Goal: Task Accomplishment & Management: Use online tool/utility

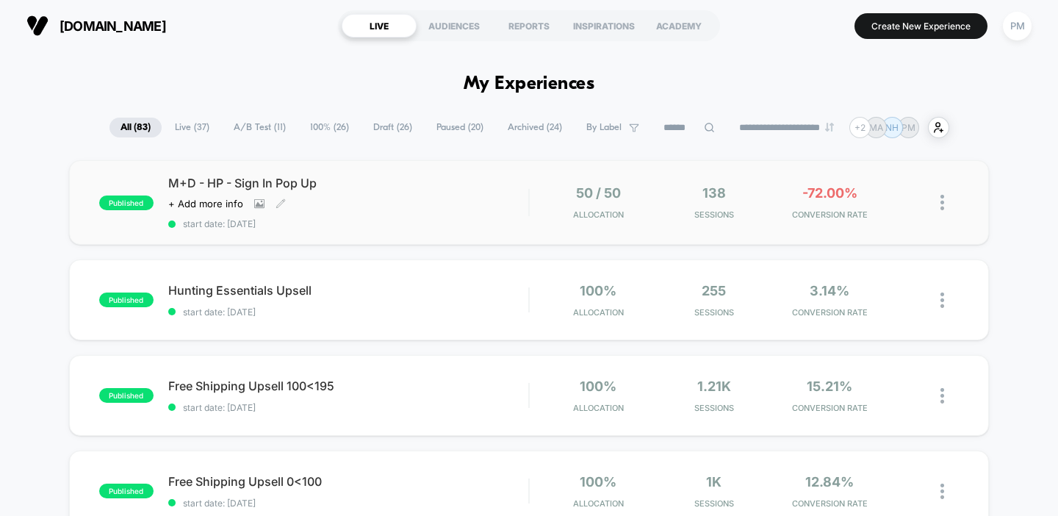
click at [421, 213] on div "M+D - HP - Sign In Pop Up Click to view images Click to edit experience details…" at bounding box center [348, 203] width 361 height 54
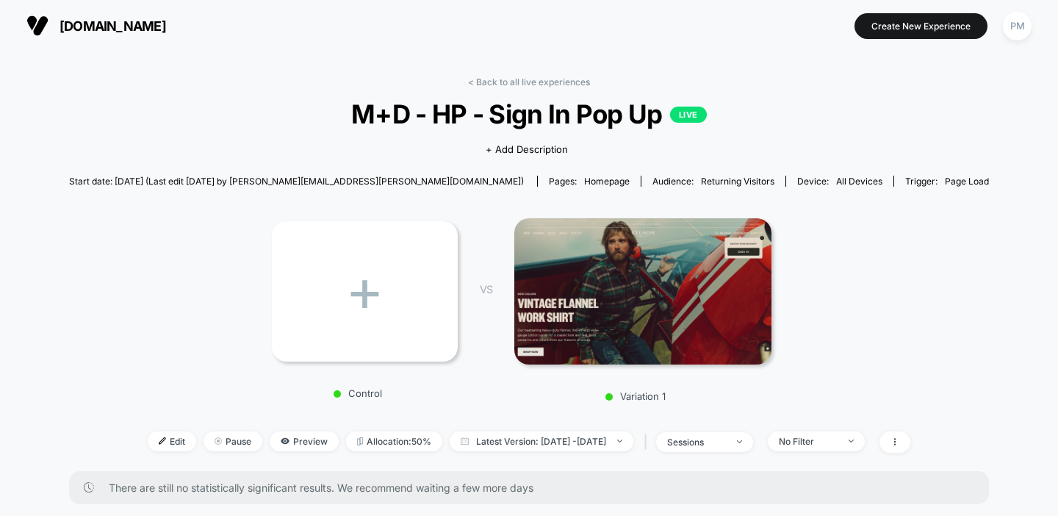
scroll to position [356, 0]
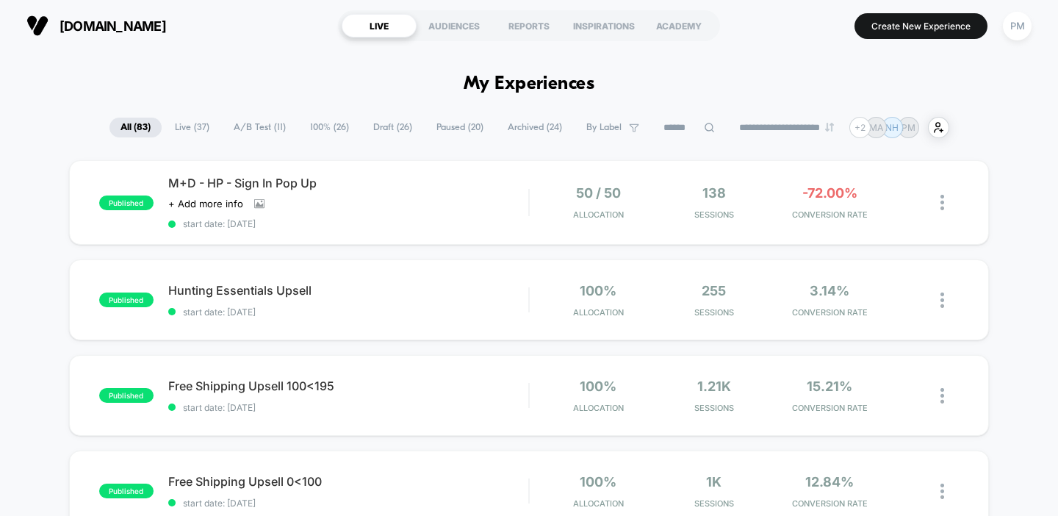
click at [391, 118] on span "Draft ( 26 )" at bounding box center [392, 128] width 61 height 20
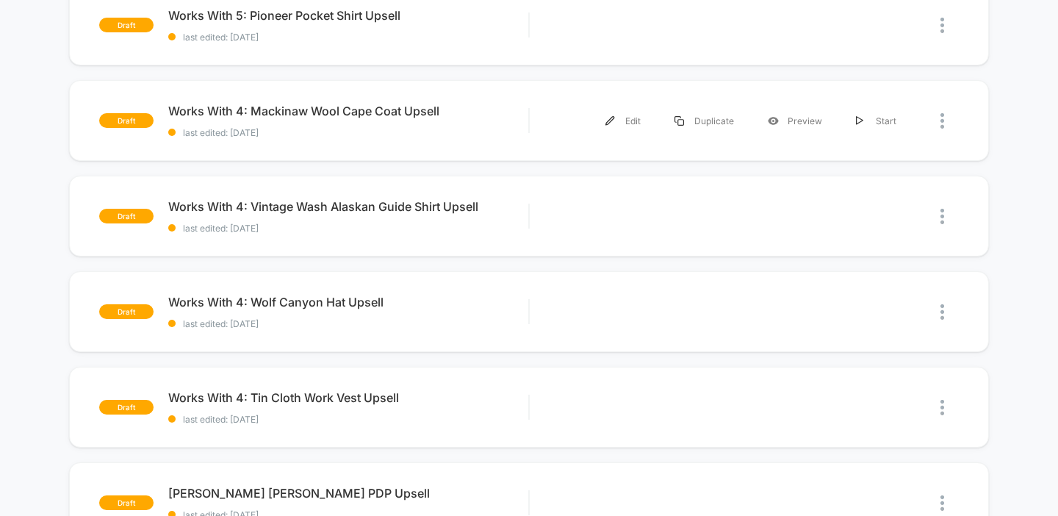
scroll to position [655, 0]
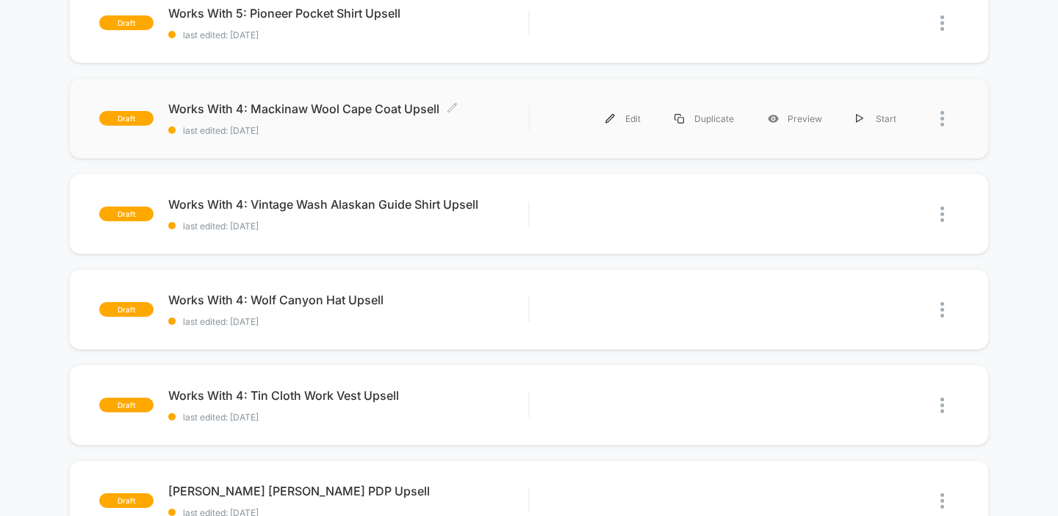
click at [494, 125] on span "last edited: [DATE]" at bounding box center [348, 130] width 361 height 11
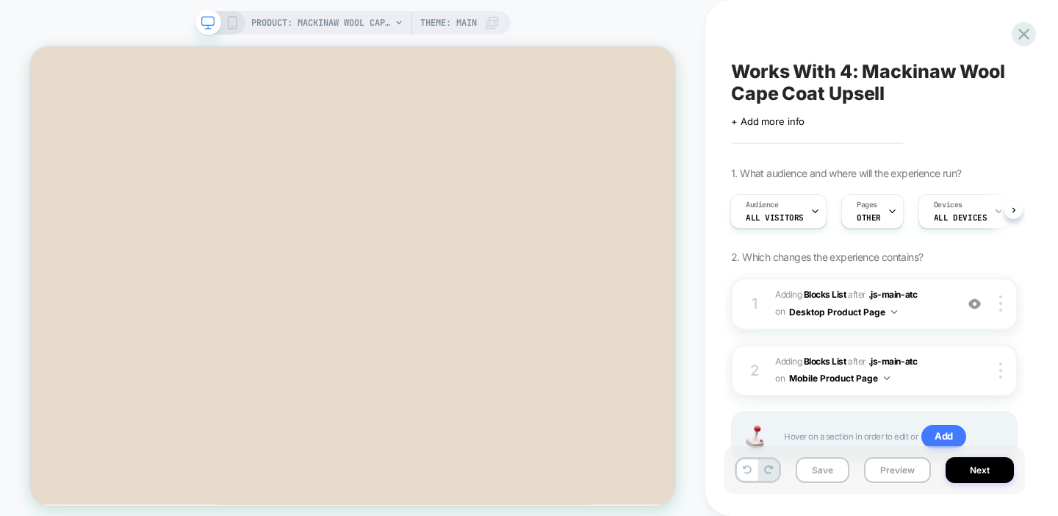
scroll to position [363, 0]
click at [785, 204] on div "Audience All Visitors" at bounding box center [774, 211] width 87 height 33
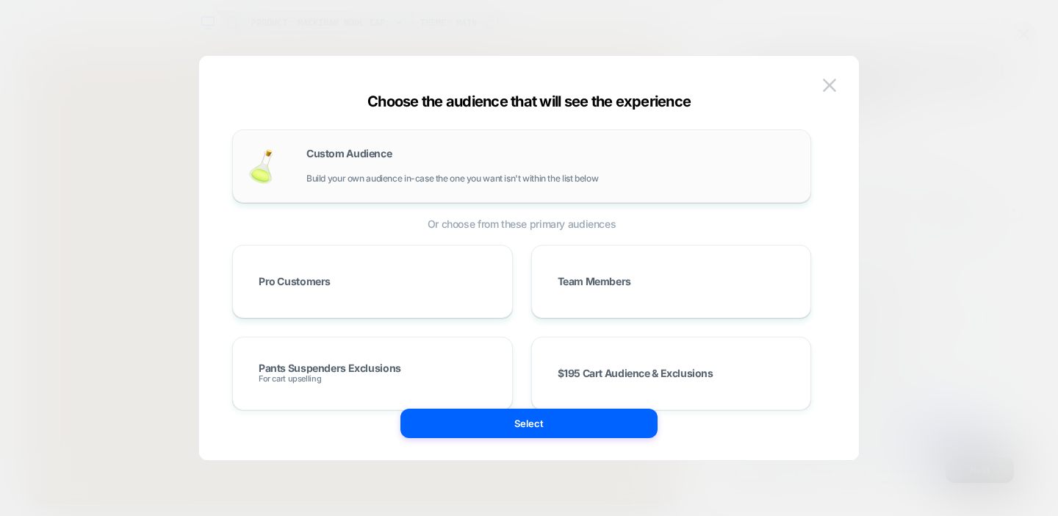
click at [389, 188] on div "Custom Audience Build your own audience in-case the one you want isn't within t…" at bounding box center [521, 165] width 579 height 73
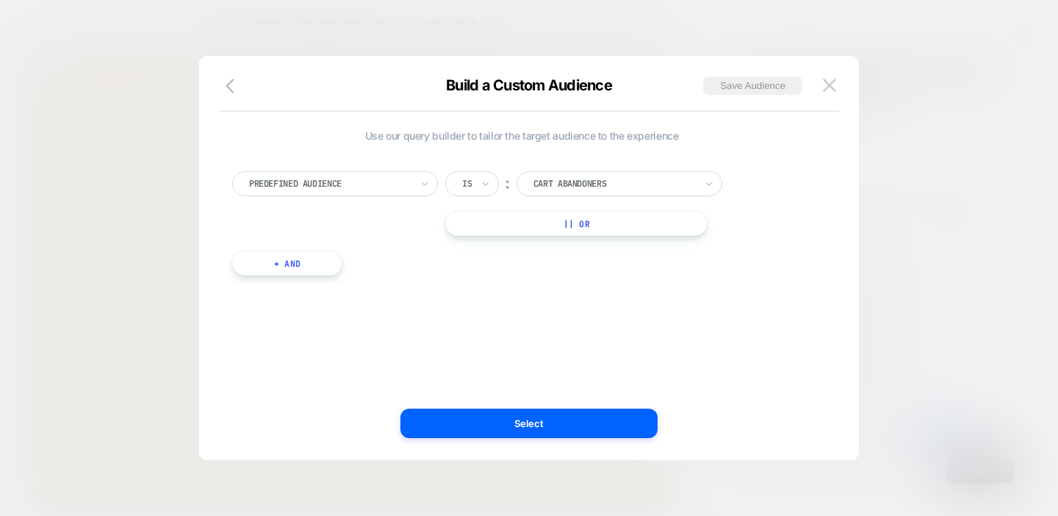
click at [338, 170] on div "Predefined Audience Is ︰ Cart Abandoners || Or + And" at bounding box center [522, 216] width 594 height 134
click at [355, 183] on div at bounding box center [330, 183] width 162 height 13
type input "*"
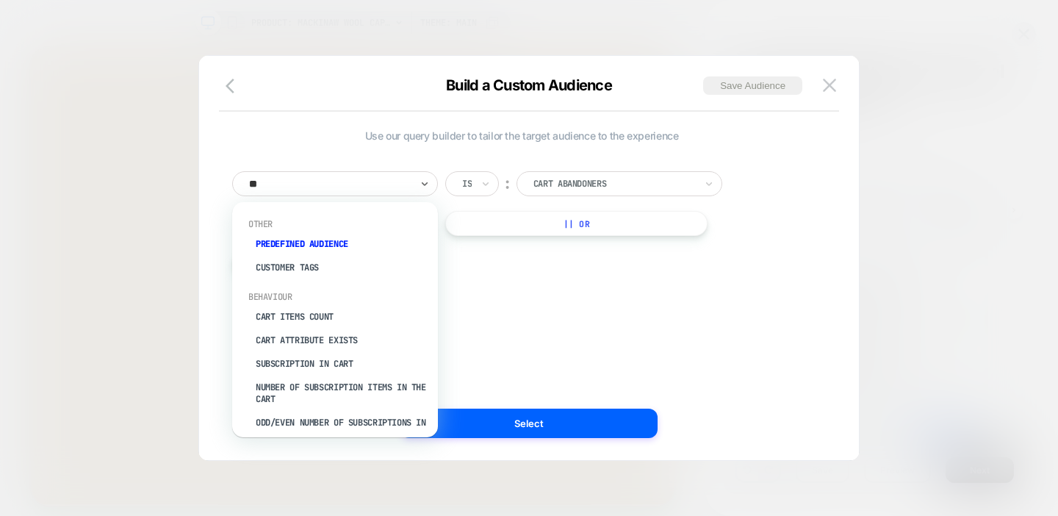
type input "***"
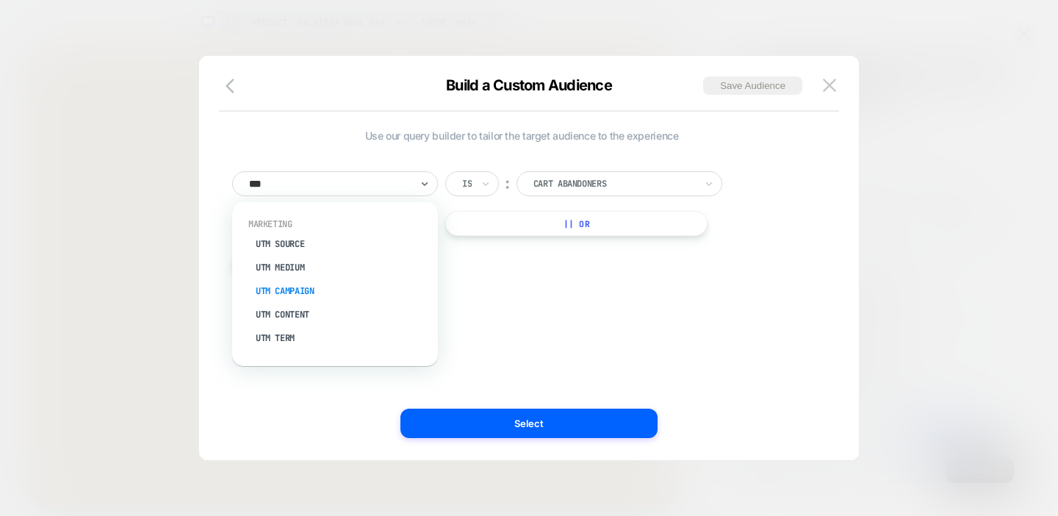
click at [297, 288] on div "UTM Campaign" at bounding box center [342, 291] width 191 height 24
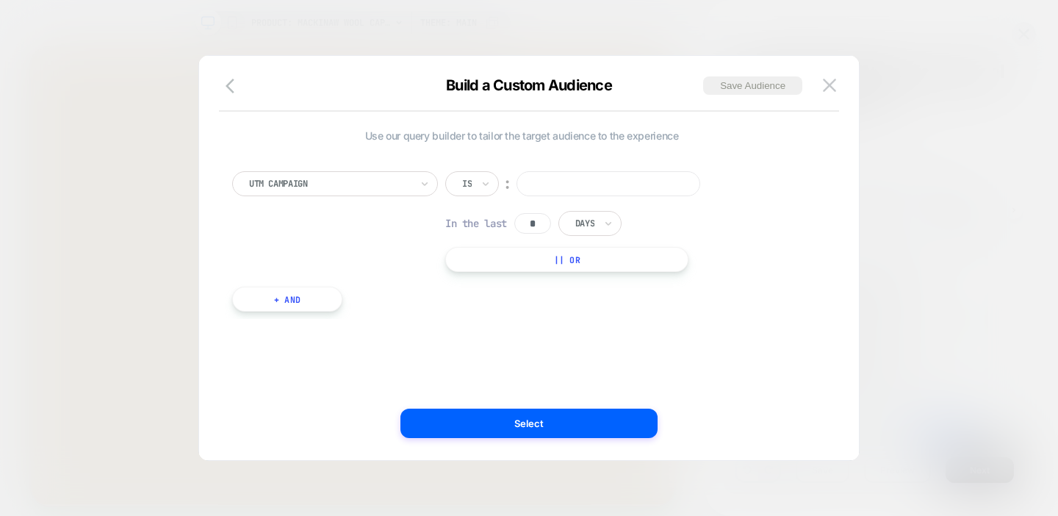
click at [566, 189] on input at bounding box center [609, 183] width 184 height 25
paste input "**********"
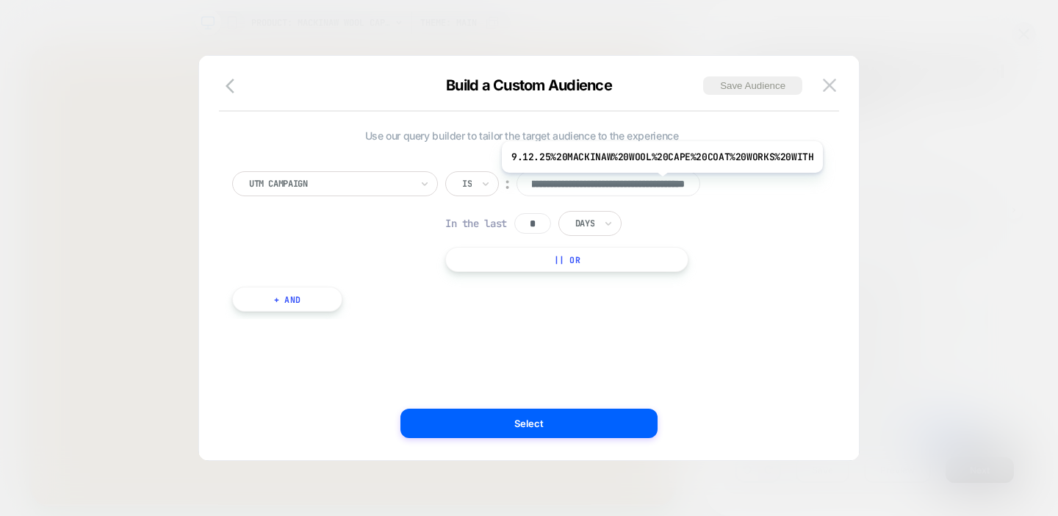
click at [659, 184] on input "**********" at bounding box center [609, 183] width 184 height 25
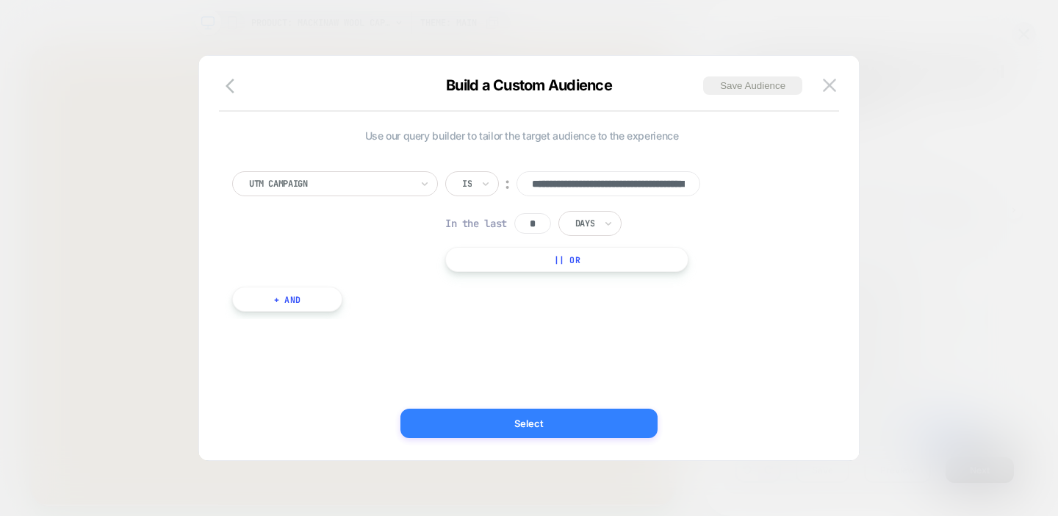
type input "**********"
drag, startPoint x: 602, startPoint y: 428, endPoint x: 845, endPoint y: 364, distance: 251.5
click at [602, 428] on button "Select" at bounding box center [528, 423] width 257 height 29
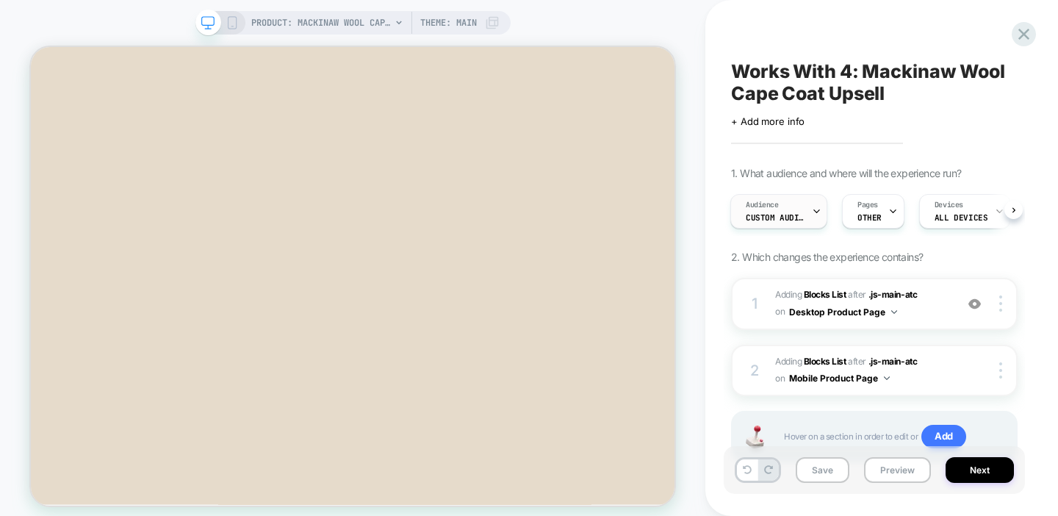
click at [791, 205] on div "Audience Custom Audience" at bounding box center [775, 211] width 88 height 33
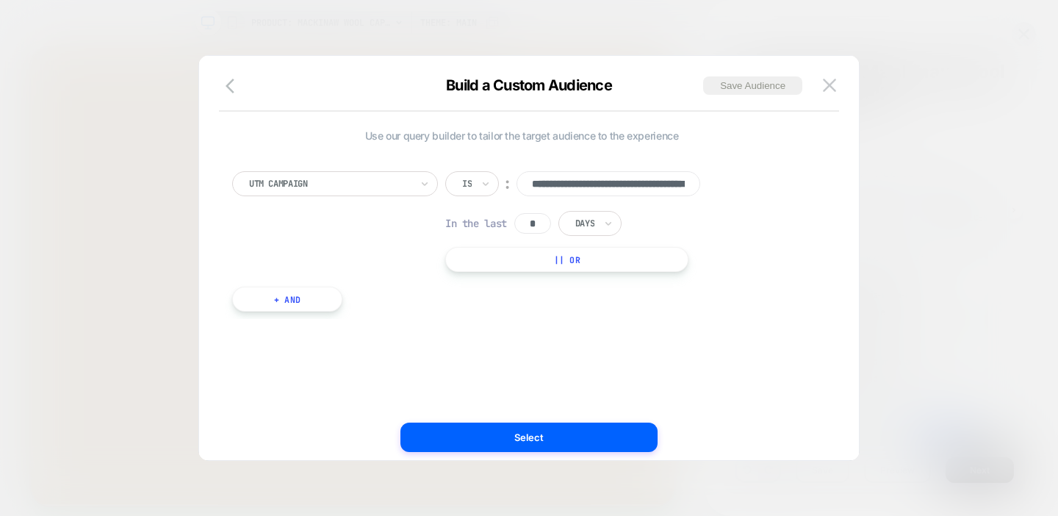
scroll to position [0, 107]
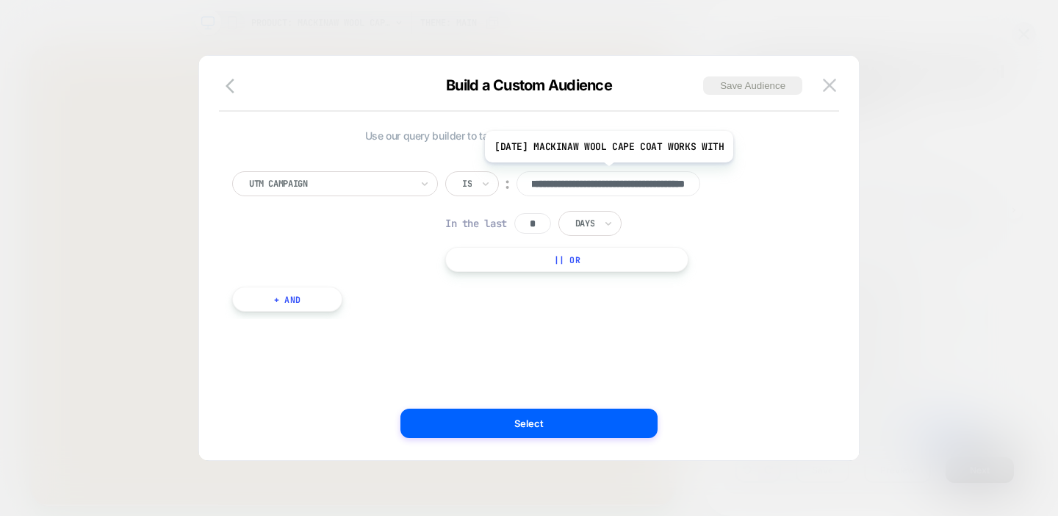
click at [591, 189] on input "**********" at bounding box center [609, 183] width 184 height 25
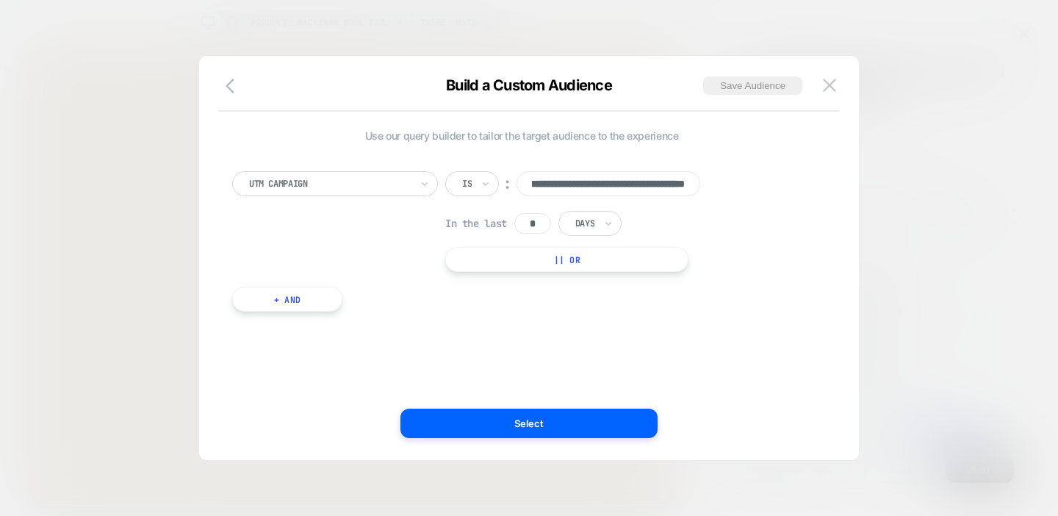
scroll to position [0, 0]
click at [715, 220] on div "**********" at bounding box center [585, 221] width 280 height 101
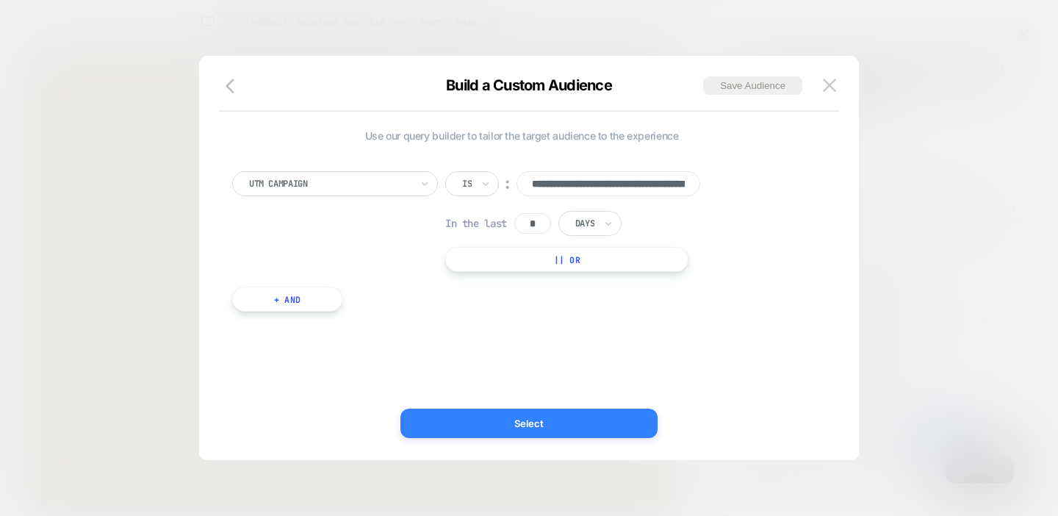
click at [543, 424] on button "Select" at bounding box center [528, 423] width 257 height 29
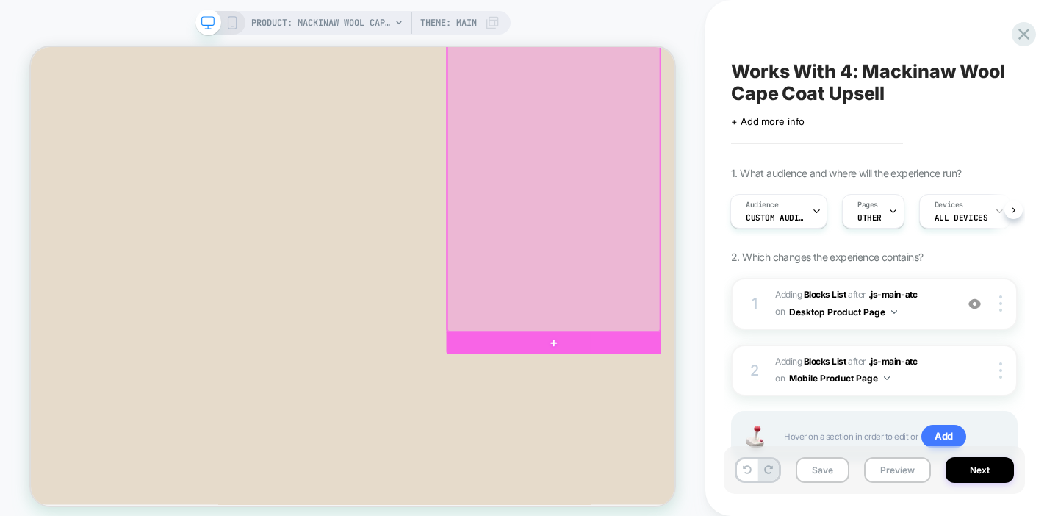
scroll to position [175, 0]
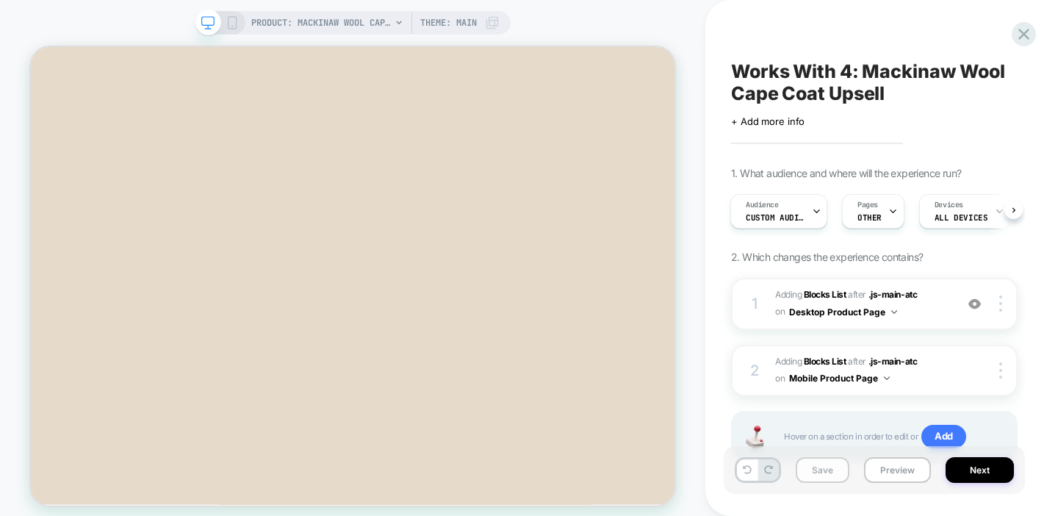
click at [821, 471] on button "Save" at bounding box center [823, 470] width 54 height 26
click at [788, 218] on span "Custom Audience" at bounding box center [775, 217] width 59 height 10
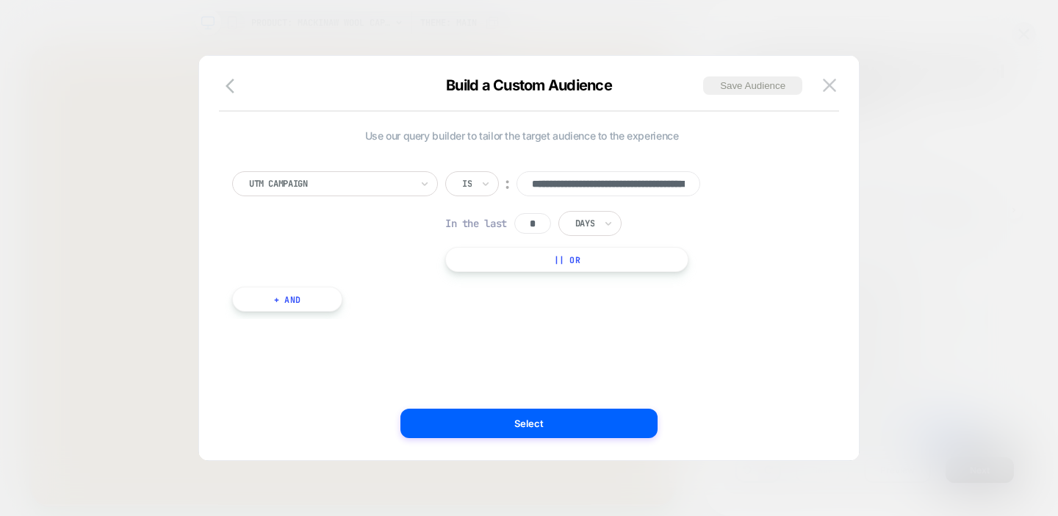
scroll to position [0, 107]
click at [578, 181] on input "**********" at bounding box center [609, 183] width 184 height 25
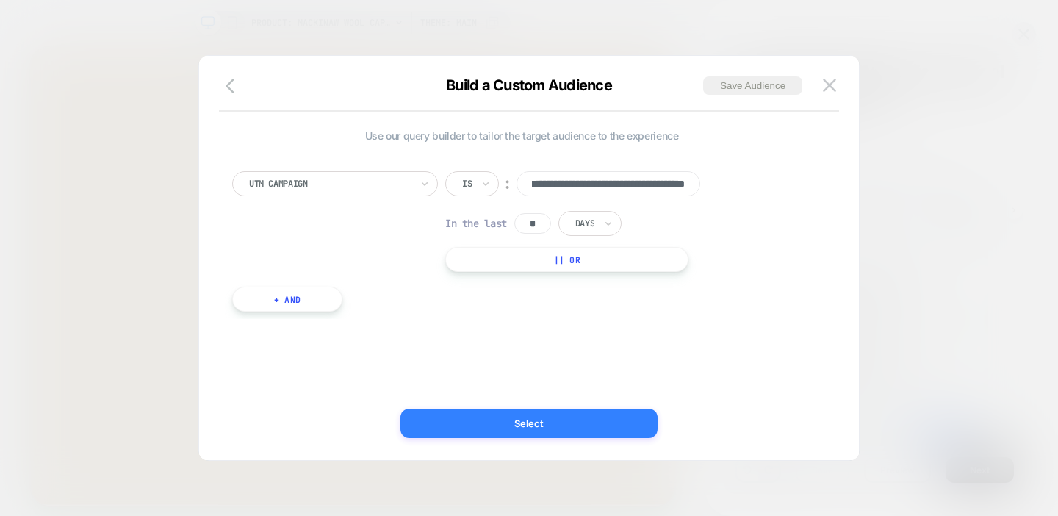
click at [530, 422] on button "Select" at bounding box center [528, 423] width 257 height 29
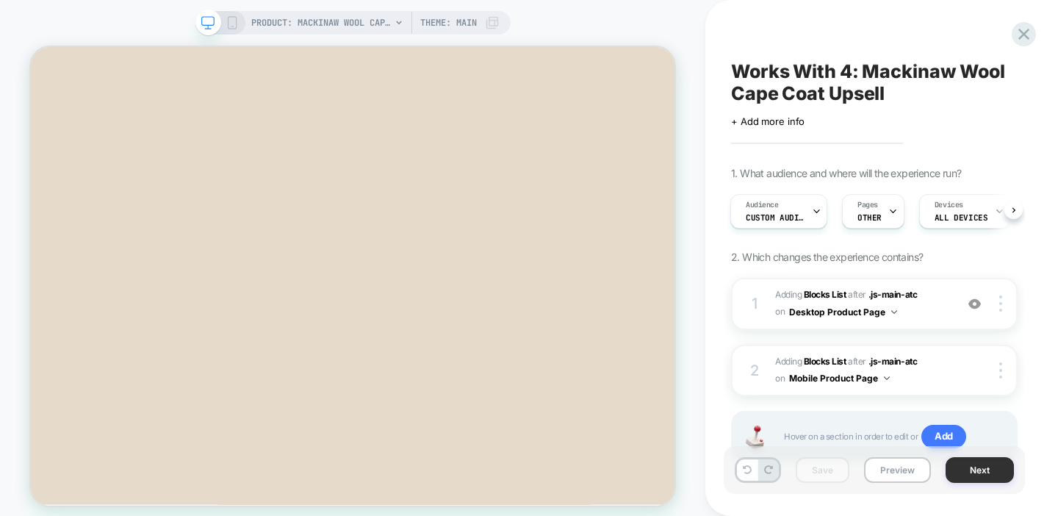
click at [961, 465] on button "Next" at bounding box center [980, 470] width 68 height 26
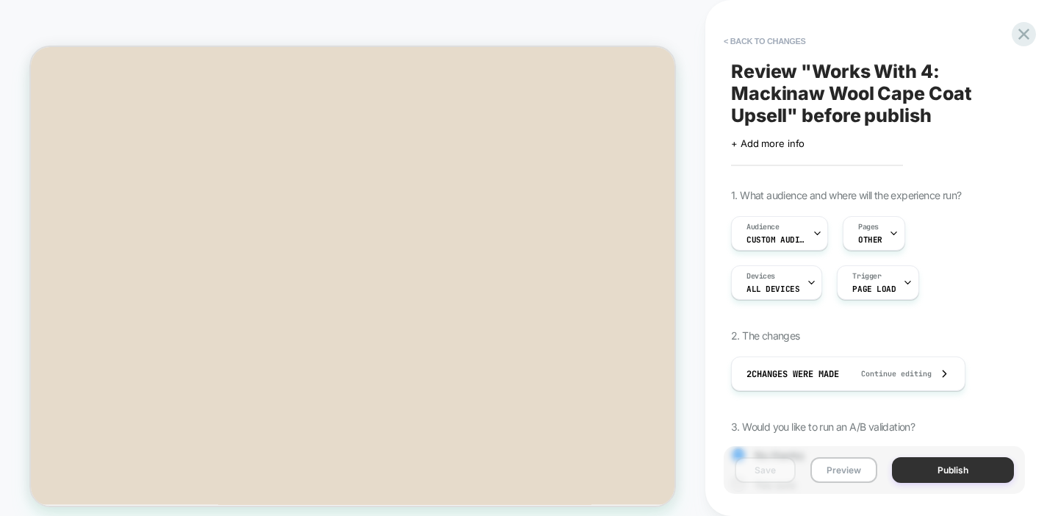
click at [929, 472] on button "Publish" at bounding box center [953, 470] width 122 height 26
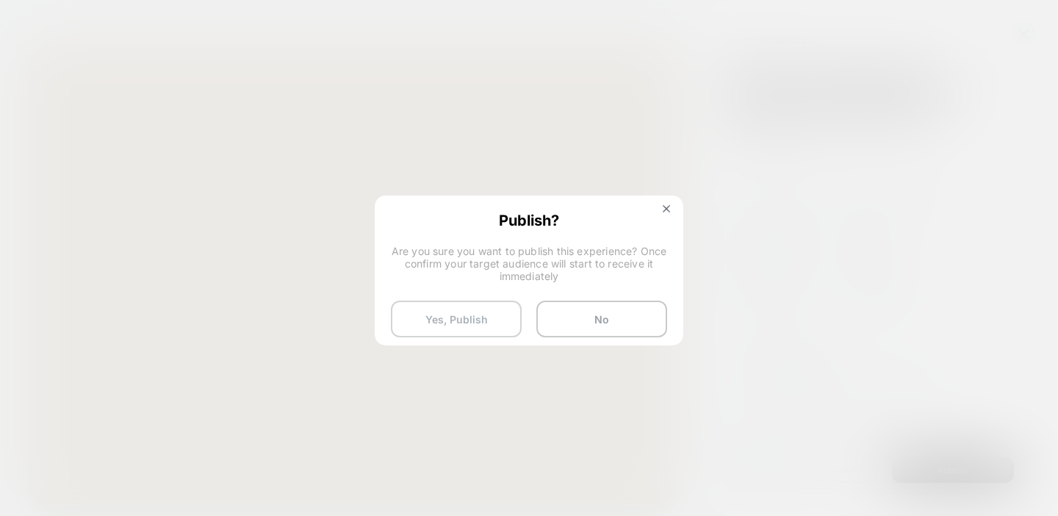
click at [461, 323] on button "Yes, Publish" at bounding box center [456, 319] width 131 height 37
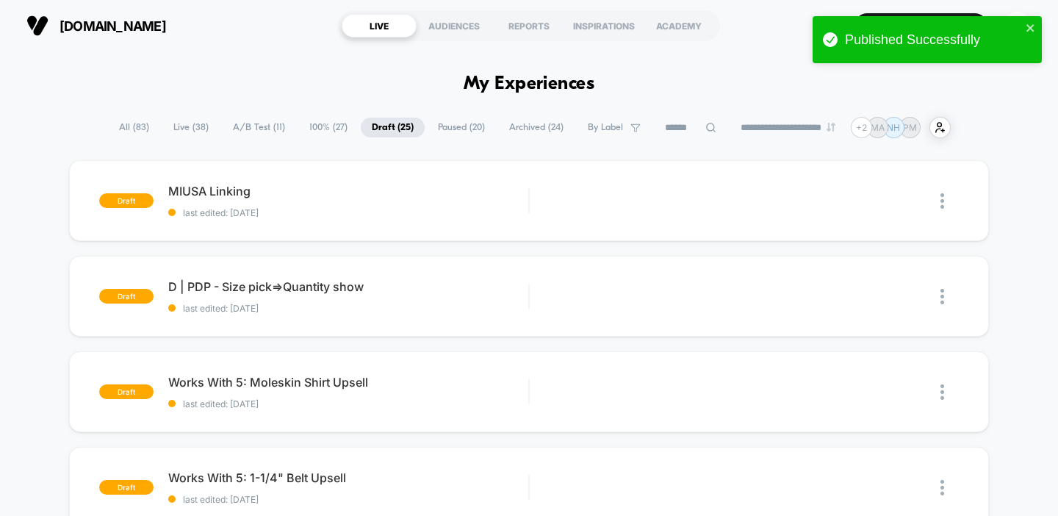
click at [181, 124] on span "Live ( 38 )" at bounding box center [190, 128] width 57 height 20
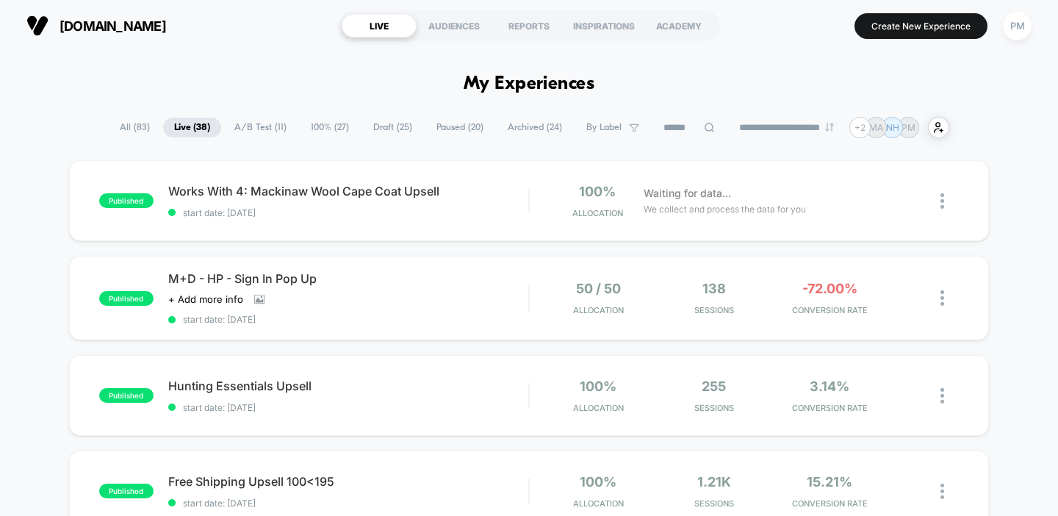
click at [389, 128] on span "Draft ( 25 )" at bounding box center [392, 128] width 61 height 20
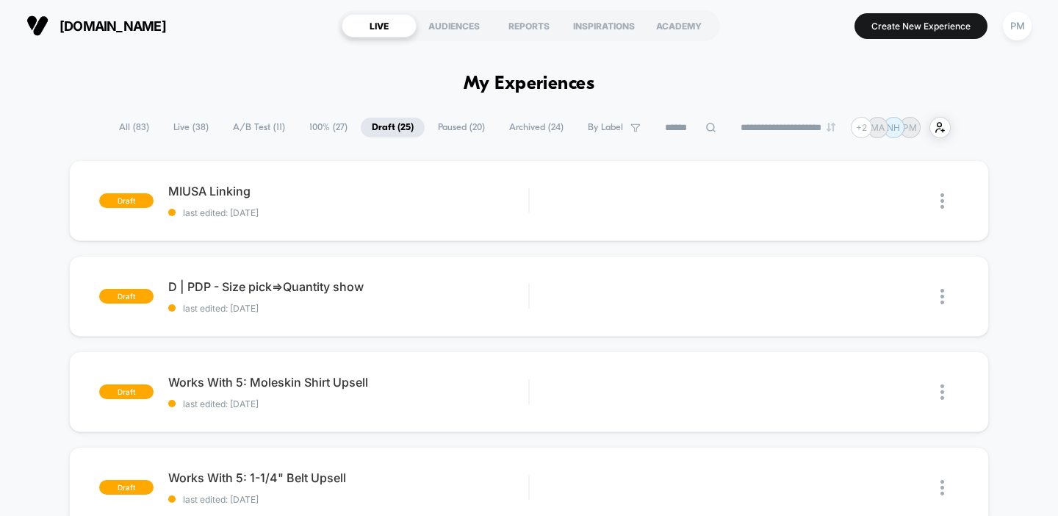
click at [176, 125] on span "Live ( 38 )" at bounding box center [190, 128] width 57 height 20
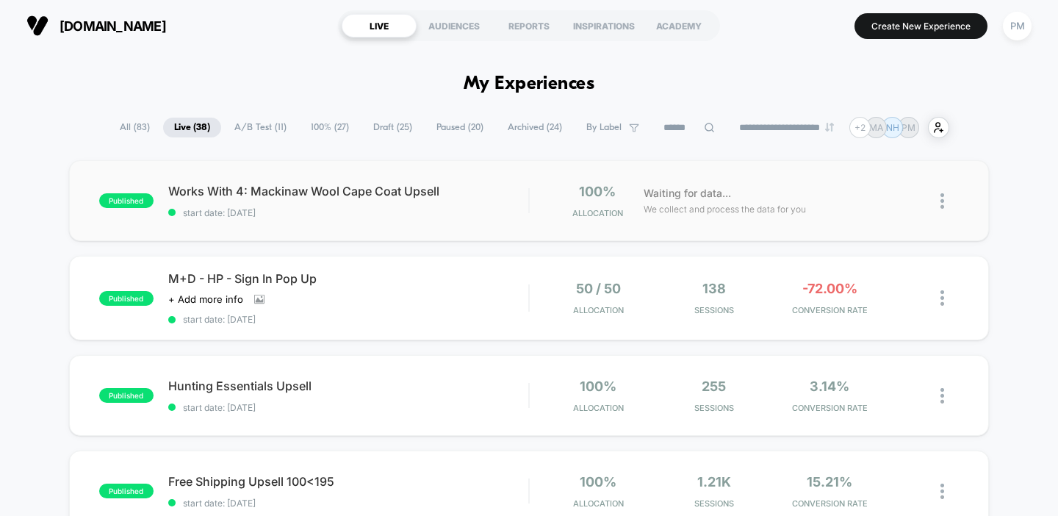
click at [360, 231] on div "published Works With 4: Mackinaw Wool Cape Coat Upsell start date: 9/11/2025 10…" at bounding box center [529, 200] width 921 height 81
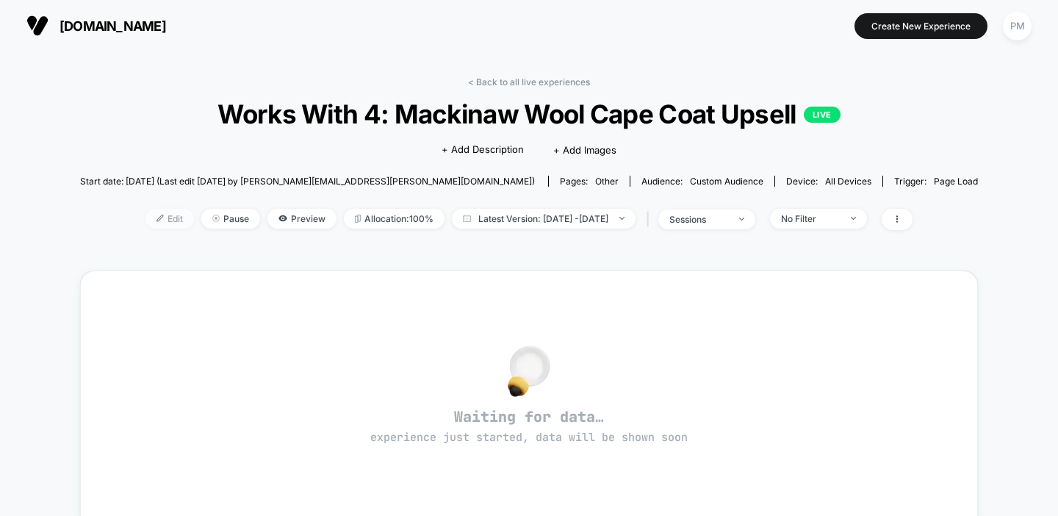
click at [145, 212] on span "Edit" at bounding box center [169, 219] width 48 height 20
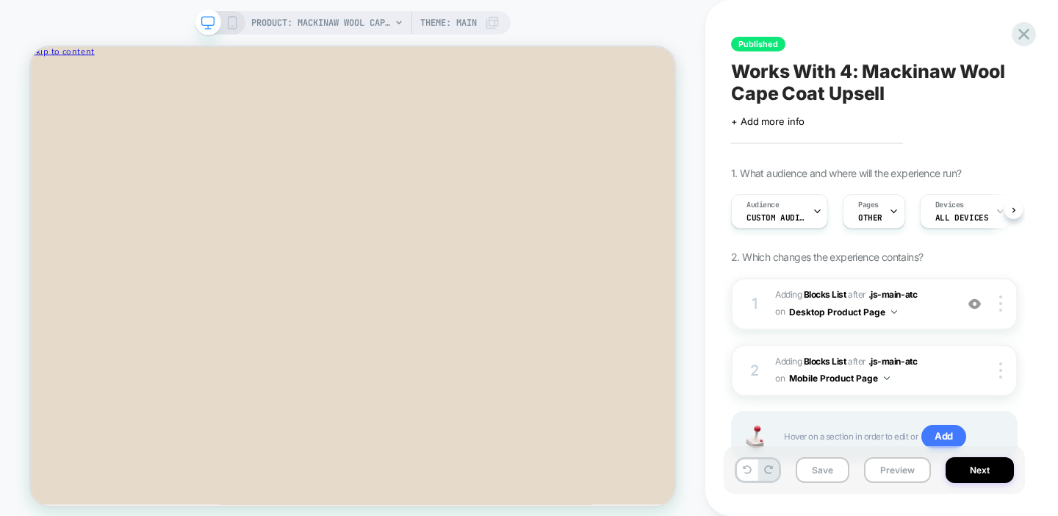
scroll to position [0, 1]
click at [768, 204] on span "Audience" at bounding box center [762, 205] width 33 height 10
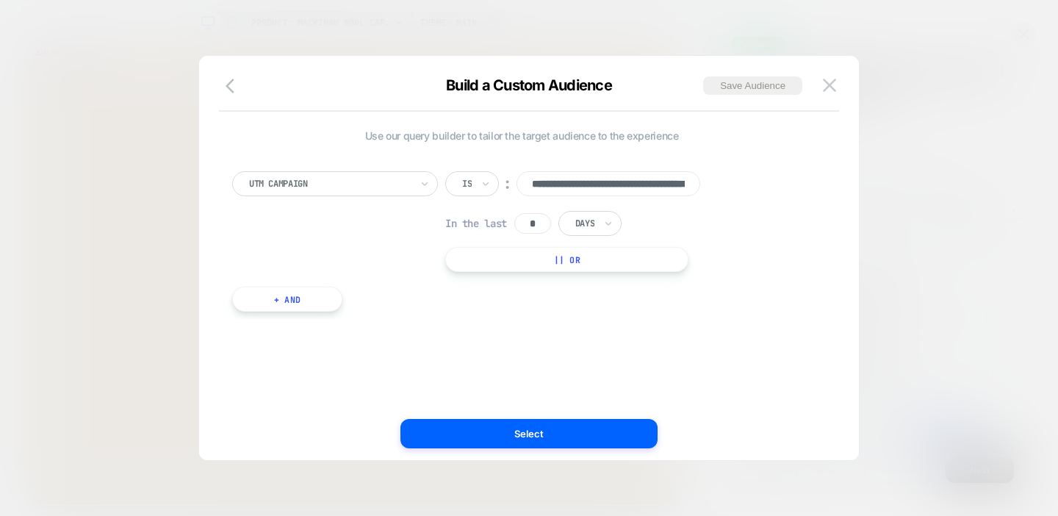
scroll to position [0, 107]
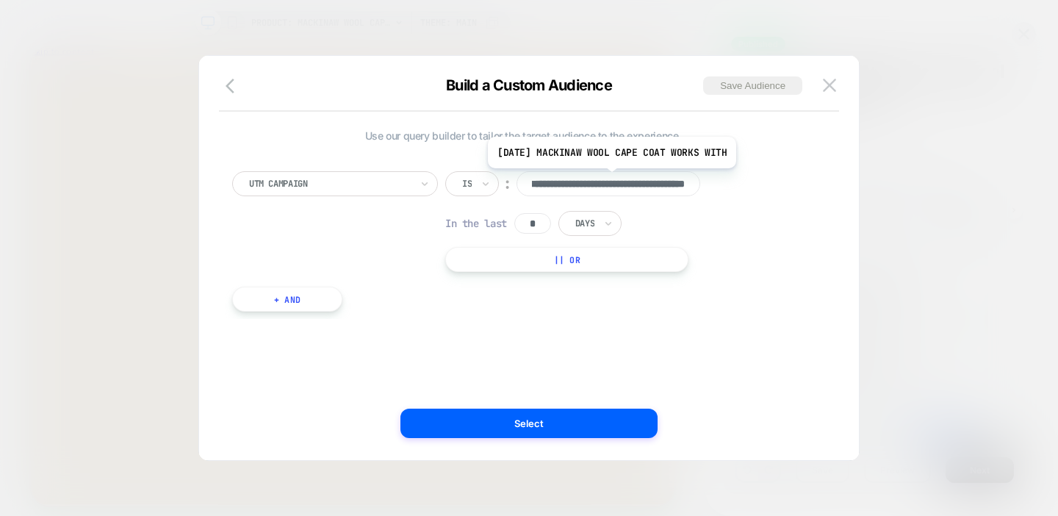
click at [612, 179] on input "**********" at bounding box center [609, 183] width 184 height 25
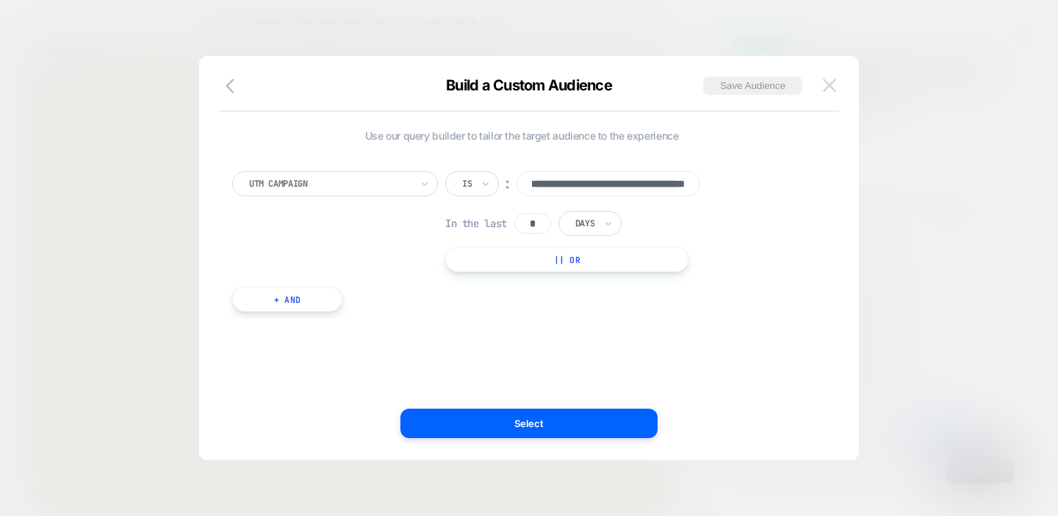
click at [824, 84] on img at bounding box center [829, 85] width 13 height 12
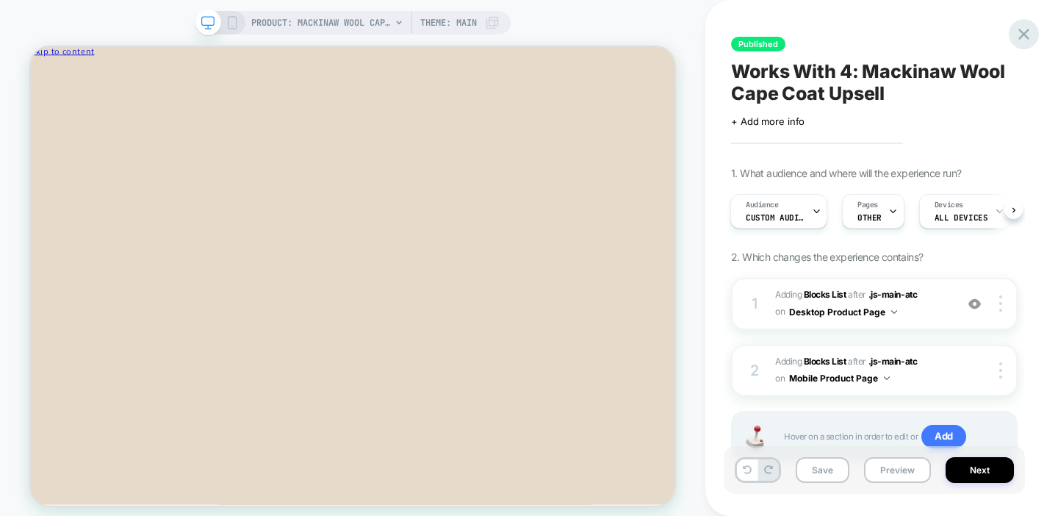
click at [1018, 37] on icon at bounding box center [1024, 34] width 20 height 20
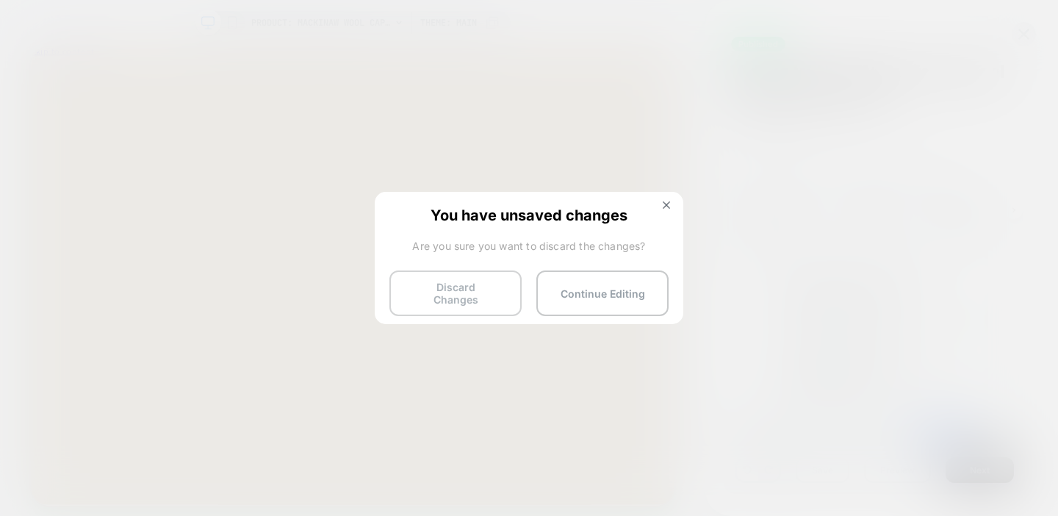
click at [484, 287] on button "Discard Changes" at bounding box center [455, 293] width 132 height 46
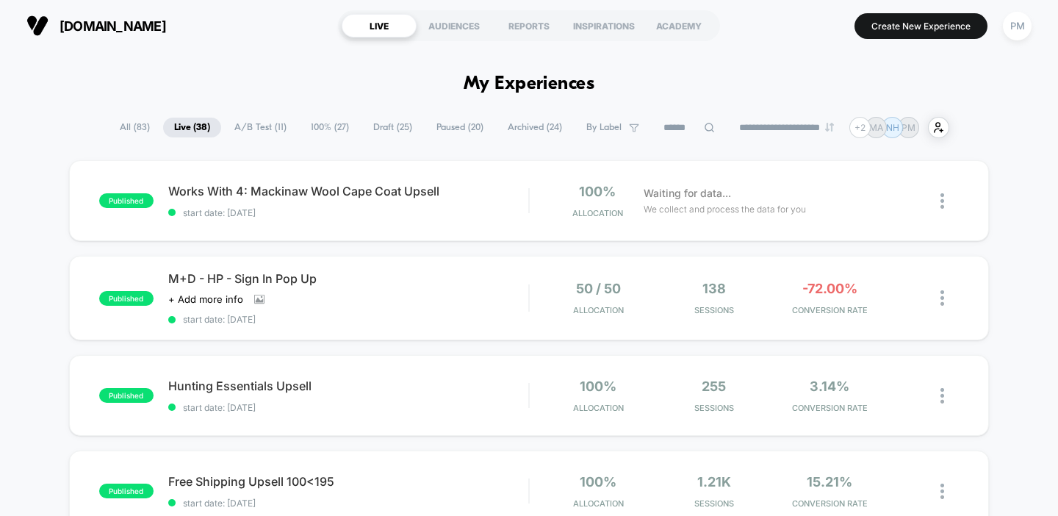
click at [374, 134] on span "Draft ( 25 )" at bounding box center [392, 128] width 61 height 20
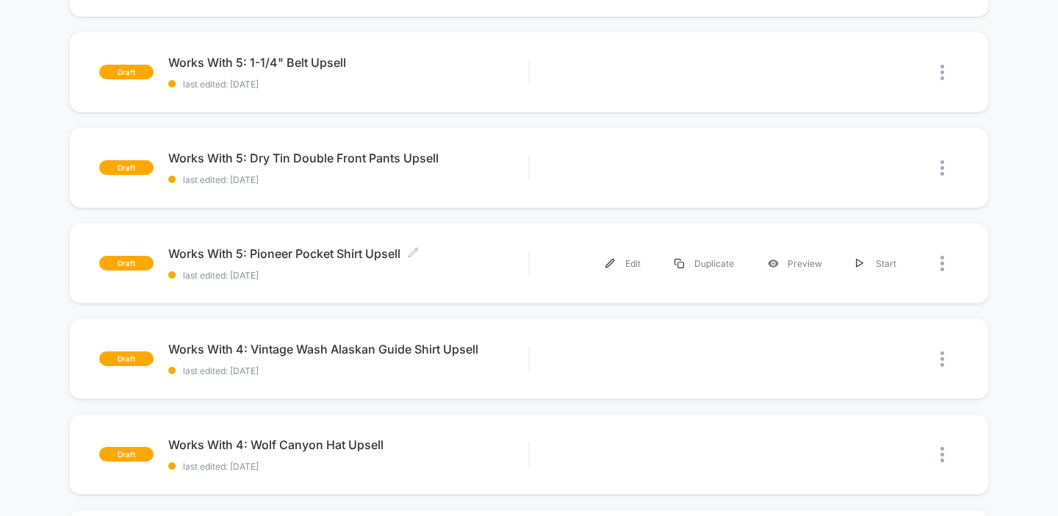
scroll to position [480, 0]
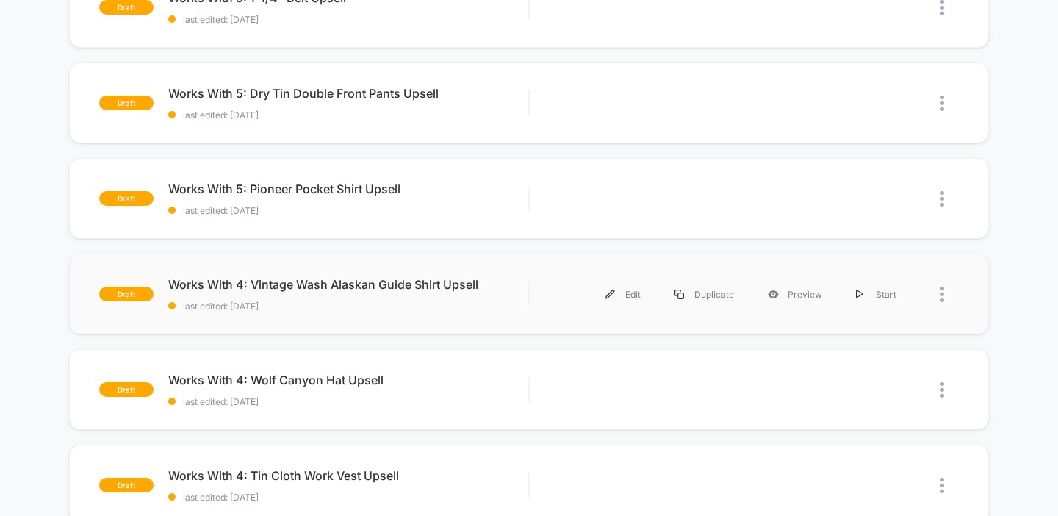
click at [355, 270] on div "draft Works With 4: Vintage Wash Alaskan Guide Shirt Upsell last edited: 9/10/2…" at bounding box center [529, 293] width 921 height 81
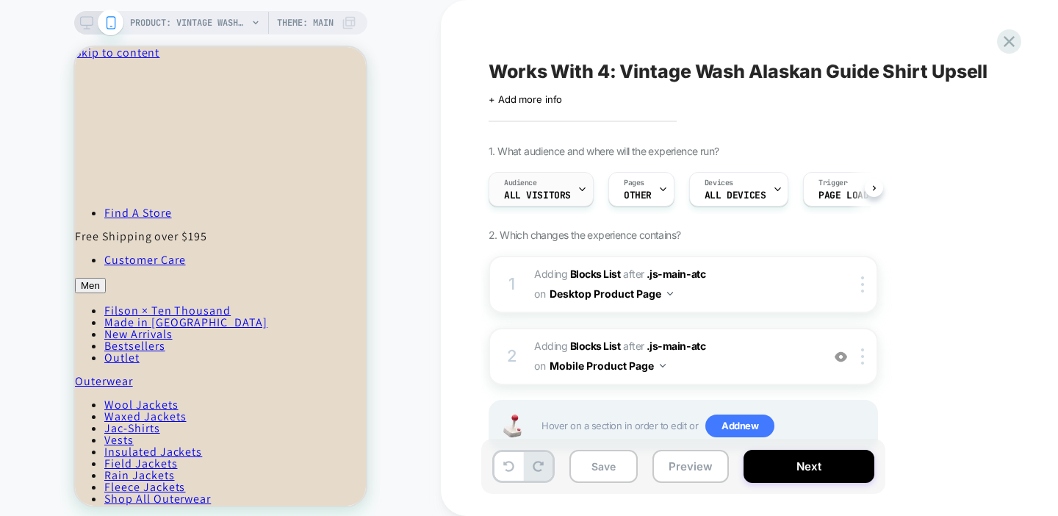
scroll to position [0, 1]
click at [550, 187] on div "Audience All Visitors" at bounding box center [537, 189] width 96 height 33
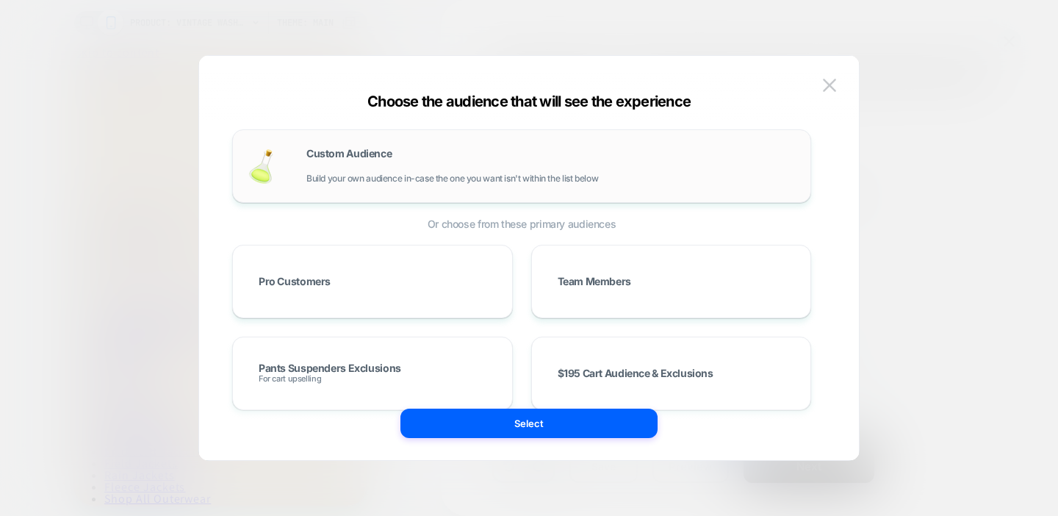
click at [446, 171] on div "Custom Audience Build your own audience in-case the one you want isn't within t…" at bounding box center [550, 165] width 489 height 35
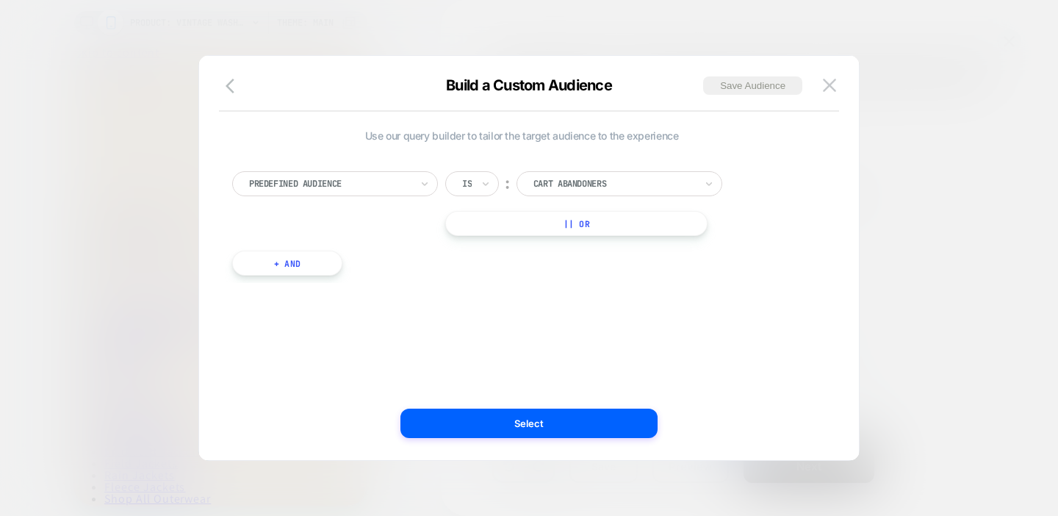
click at [372, 179] on div at bounding box center [330, 183] width 162 height 13
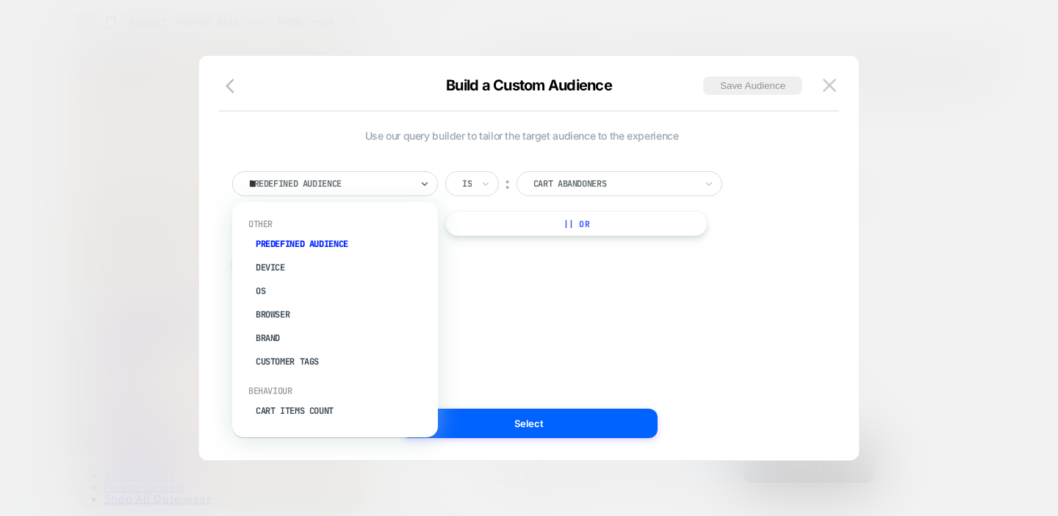
type input "***"
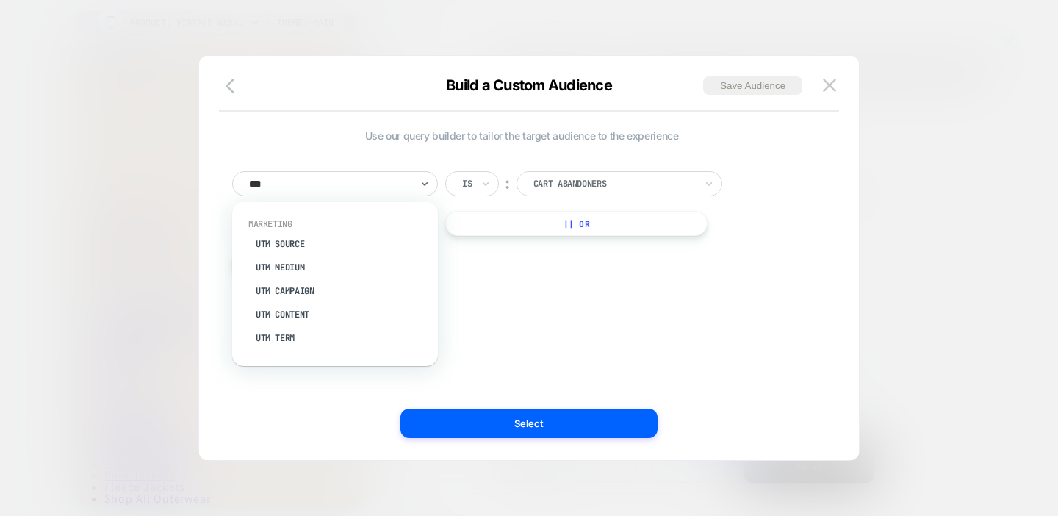
click at [303, 288] on div "UTM Campaign" at bounding box center [342, 291] width 191 height 24
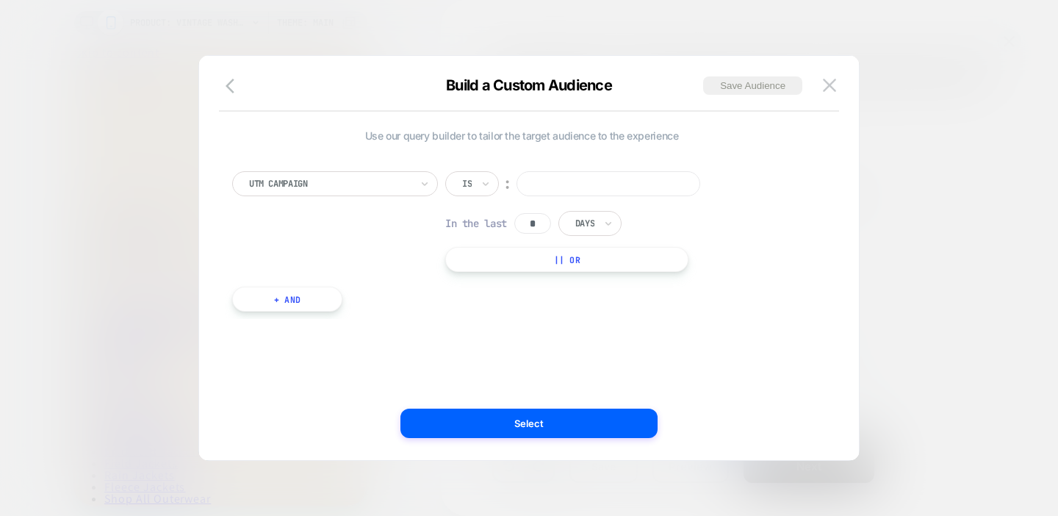
click at [558, 179] on input at bounding box center [609, 183] width 184 height 25
paste input "**********"
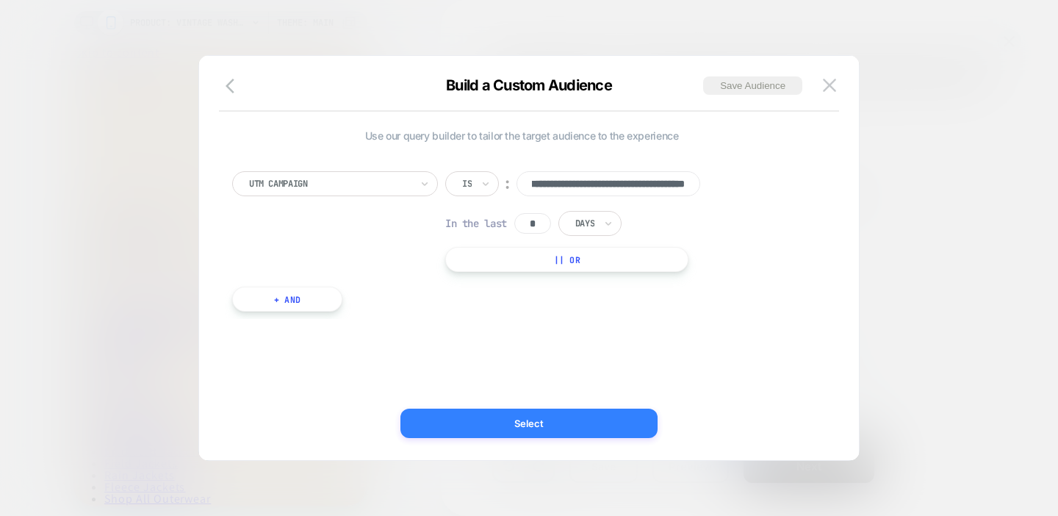
type input "**********"
click at [519, 427] on button "Select" at bounding box center [528, 423] width 257 height 29
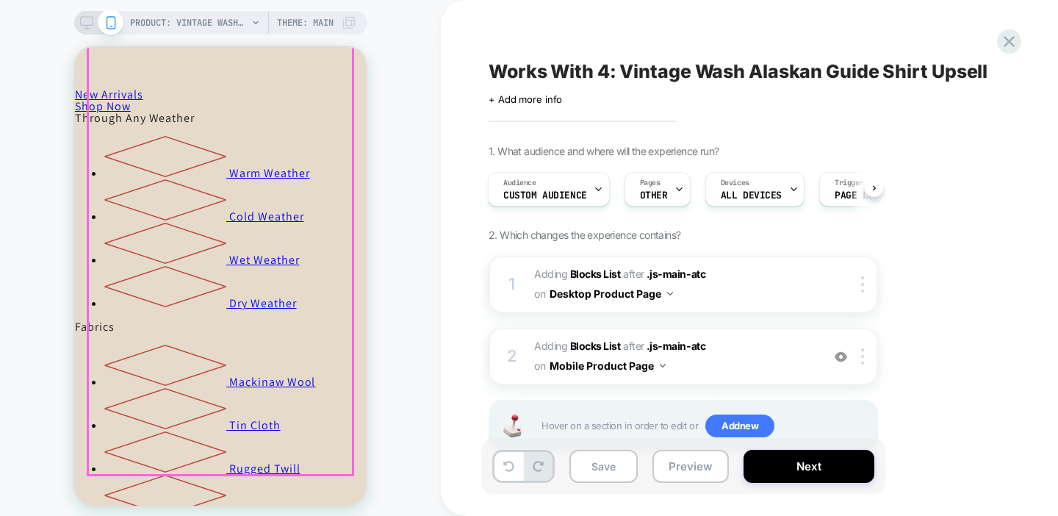
scroll to position [961, 0]
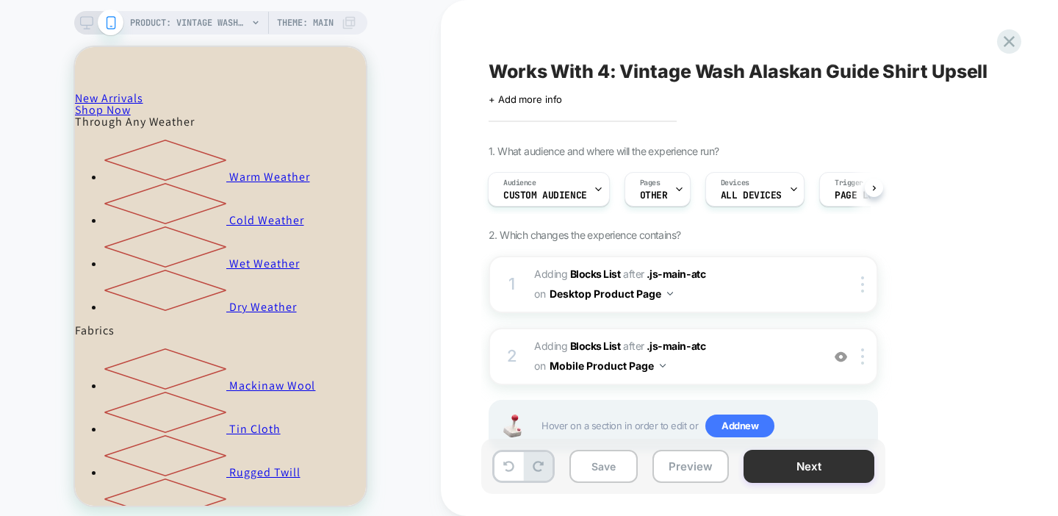
click at [801, 476] on button "Next" at bounding box center [809, 466] width 131 height 33
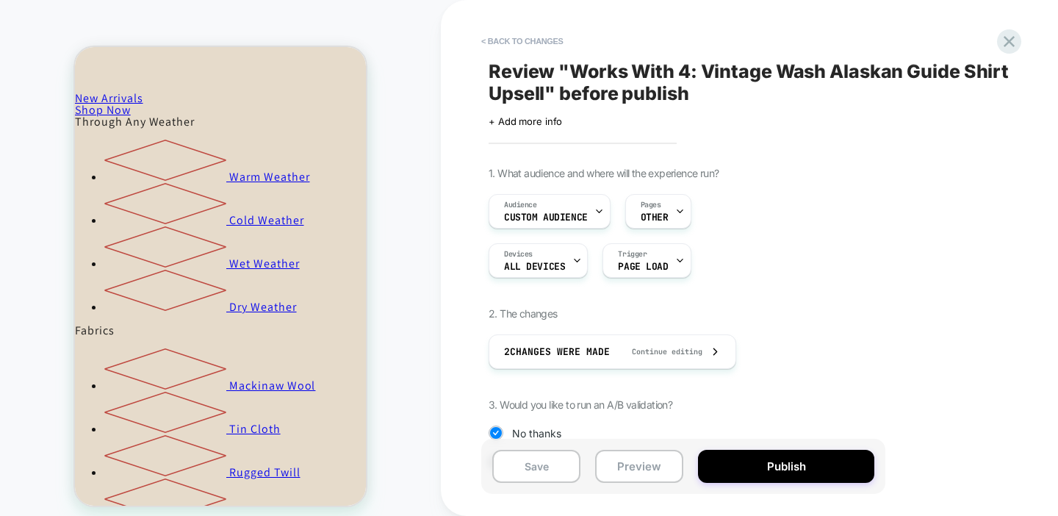
click at [801, 476] on button "Publish" at bounding box center [786, 466] width 176 height 33
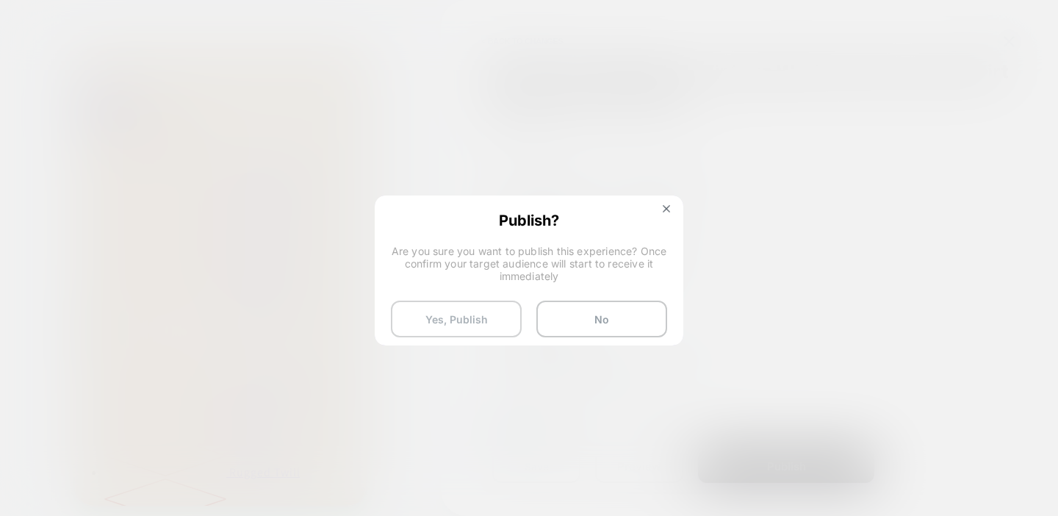
click at [478, 317] on button "Yes, Publish" at bounding box center [456, 319] width 131 height 37
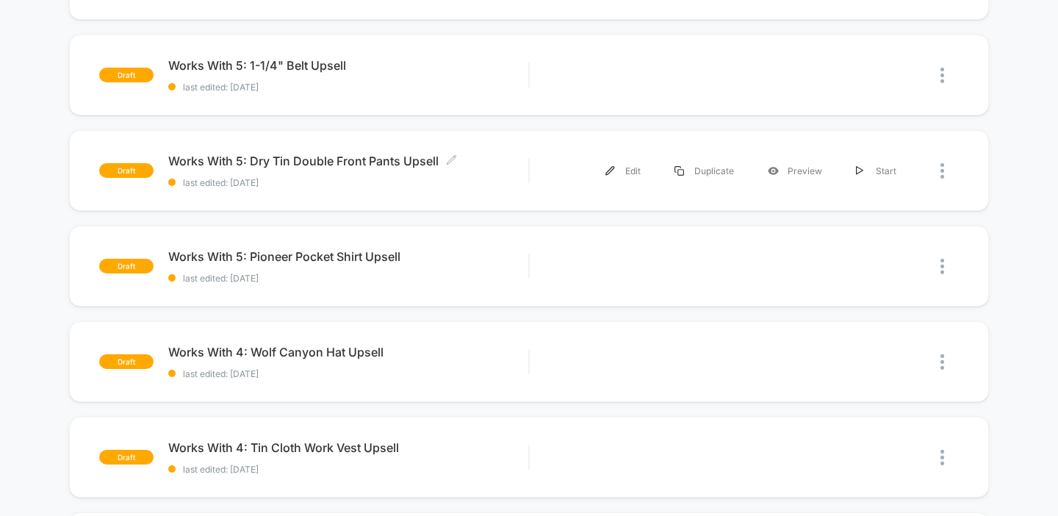
scroll to position [505, 0]
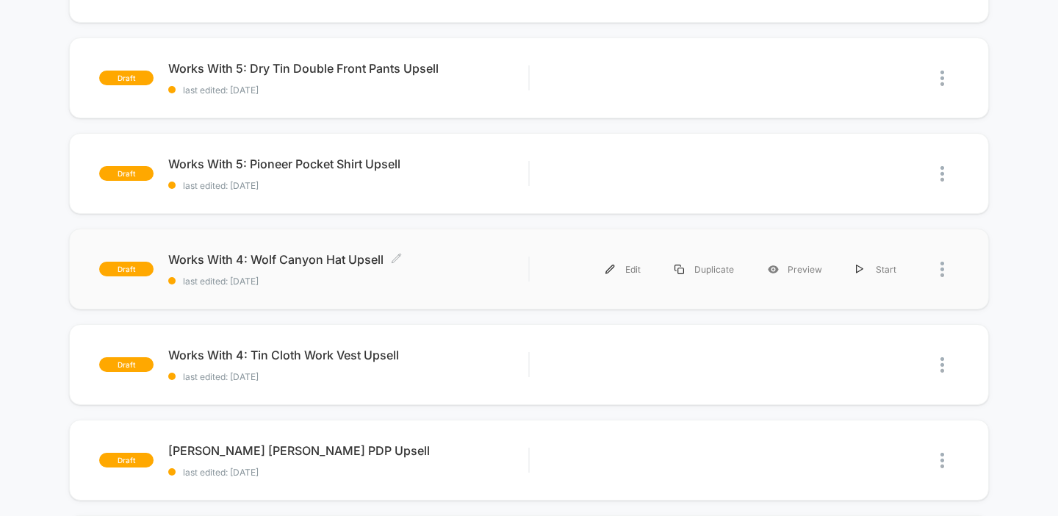
click at [461, 262] on span "Works With 4: Wolf Canyon Hat Upsell Click to edit experience details" at bounding box center [348, 259] width 361 height 15
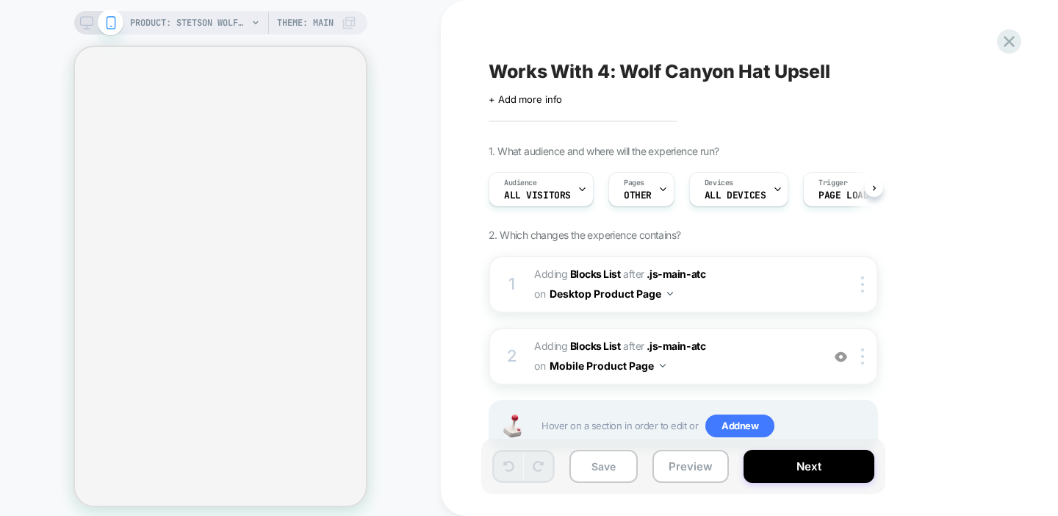
scroll to position [0, 1]
click at [535, 182] on span "Audience" at bounding box center [519, 183] width 33 height 10
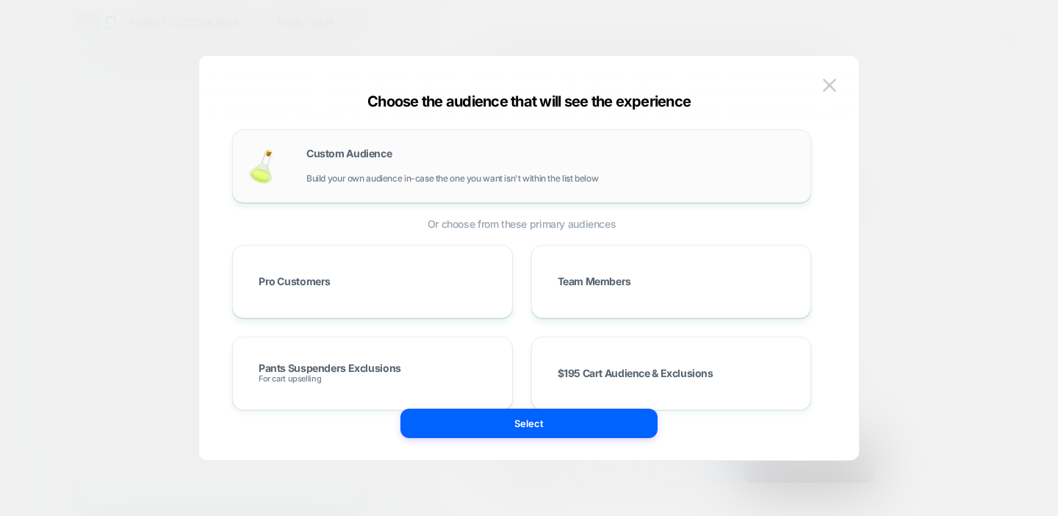
click at [369, 182] on span "Build your own audience in-case the one you want isn't within the list below" at bounding box center [452, 178] width 292 height 10
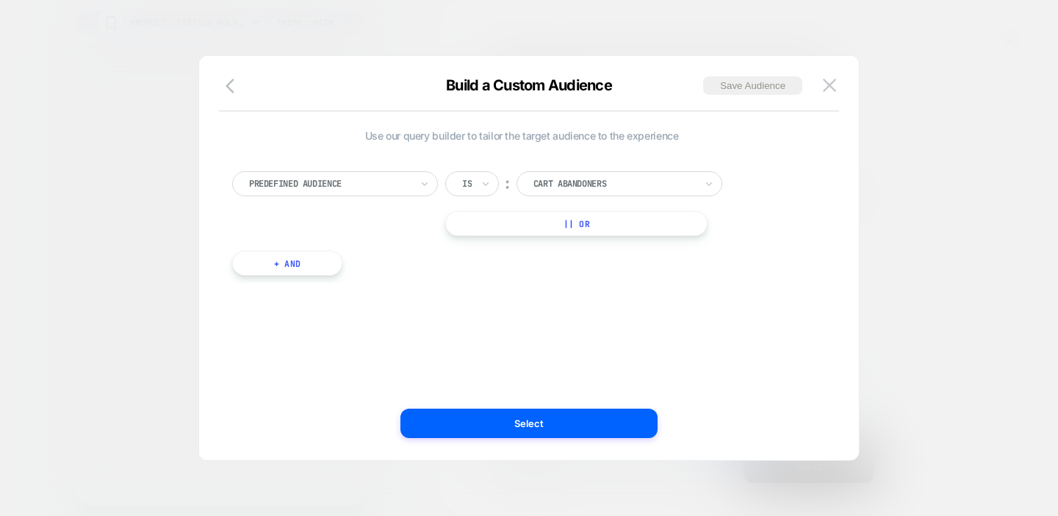
click at [371, 190] on div "Predefined Audience" at bounding box center [330, 184] width 165 height 16
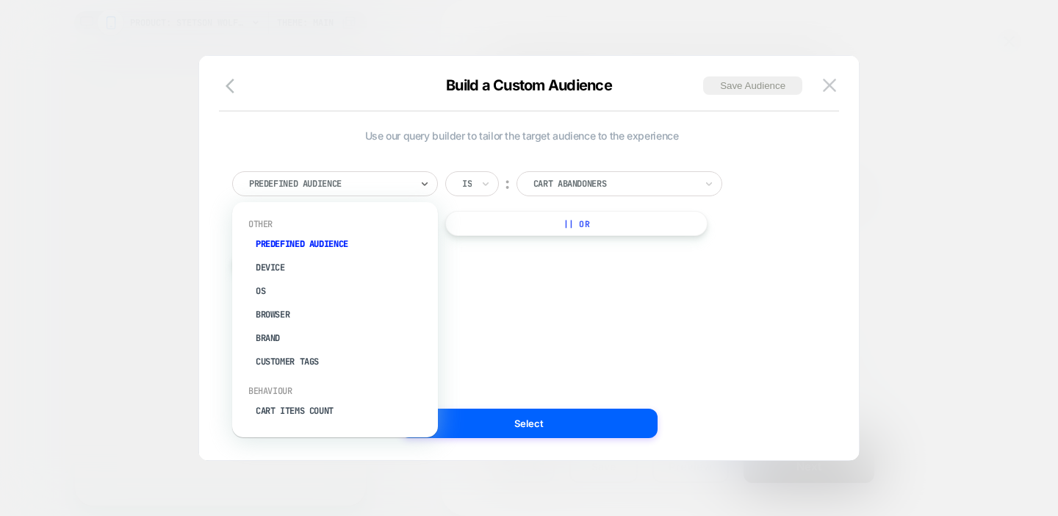
type input "*"
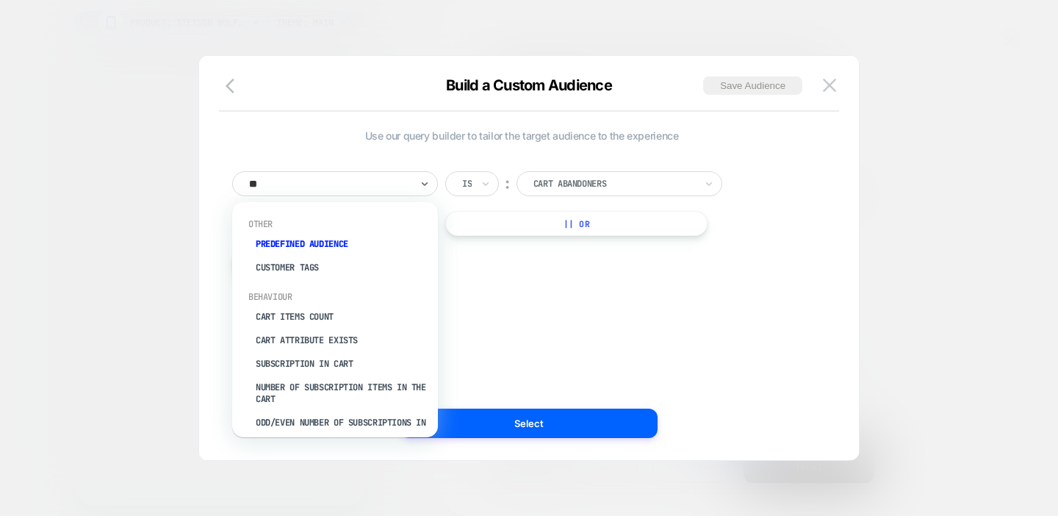
type input "***"
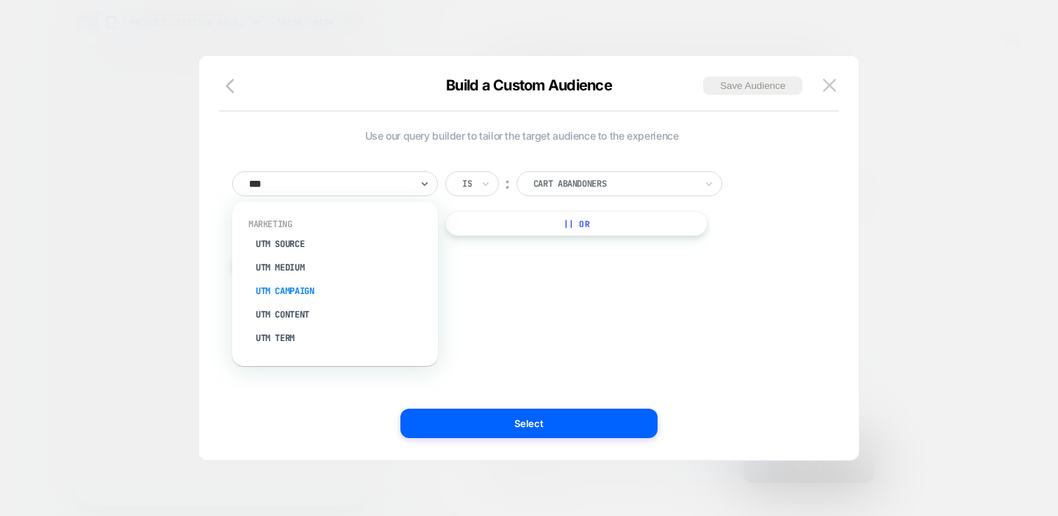
click at [300, 288] on div "UTM Campaign" at bounding box center [342, 291] width 191 height 24
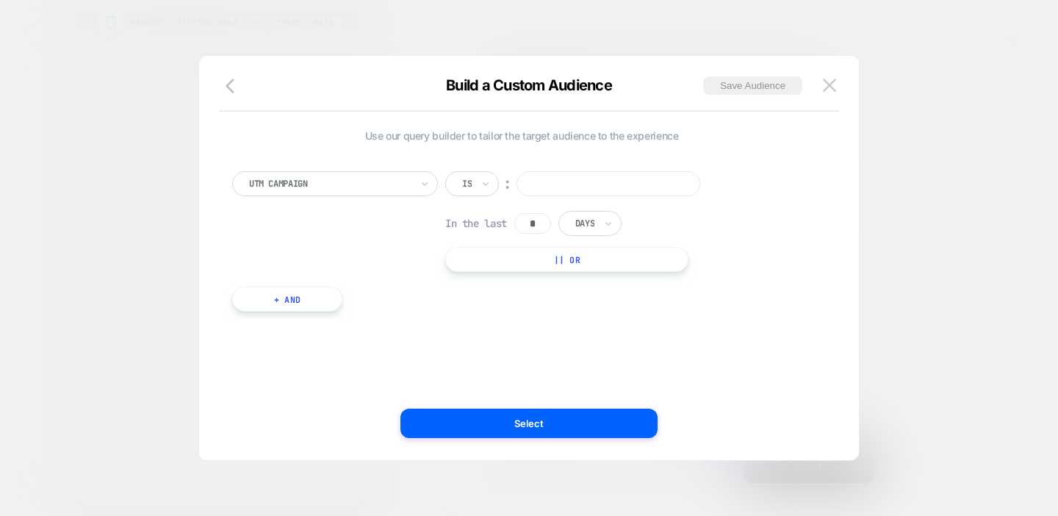
click at [586, 180] on input at bounding box center [609, 183] width 184 height 25
paste input "**********"
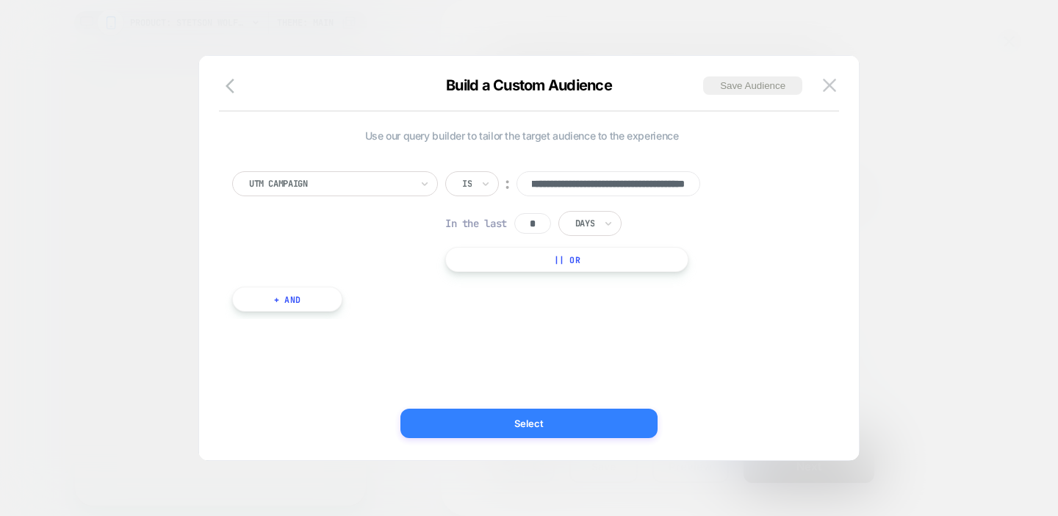
type input "**********"
click at [532, 414] on button "Select" at bounding box center [528, 423] width 257 height 29
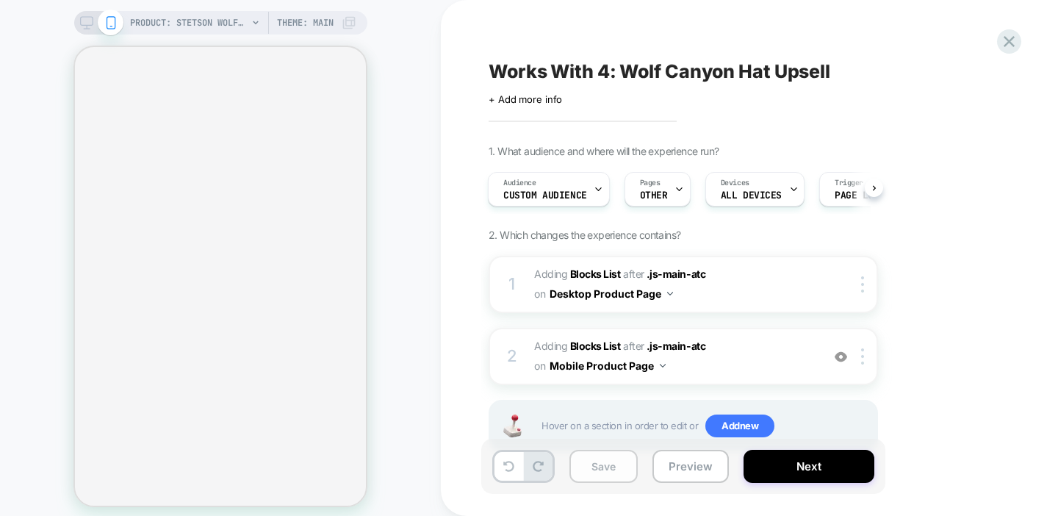
click at [613, 455] on button "Save" at bounding box center [603, 466] width 68 height 33
click at [87, 18] on icon at bounding box center [86, 22] width 13 height 13
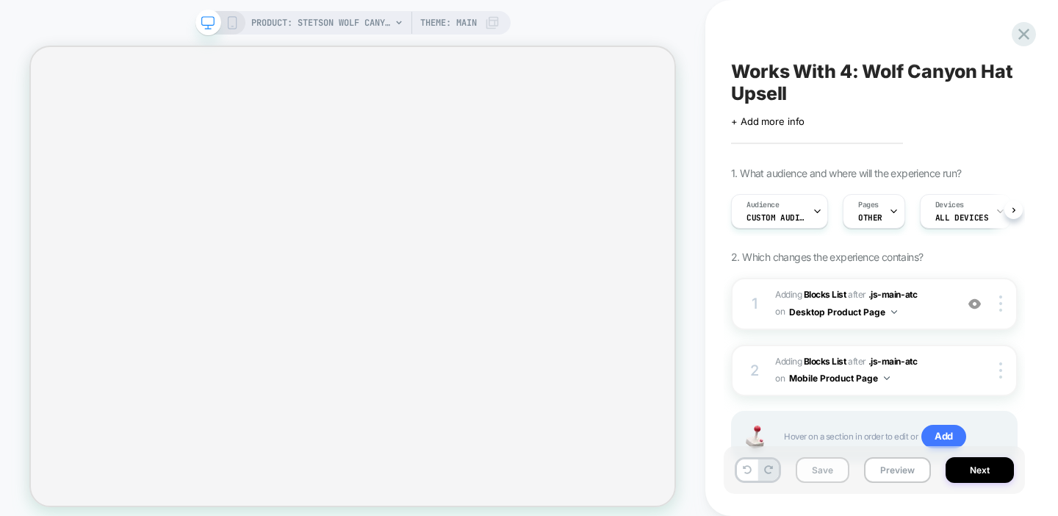
click at [814, 476] on button "Save" at bounding box center [823, 470] width 54 height 26
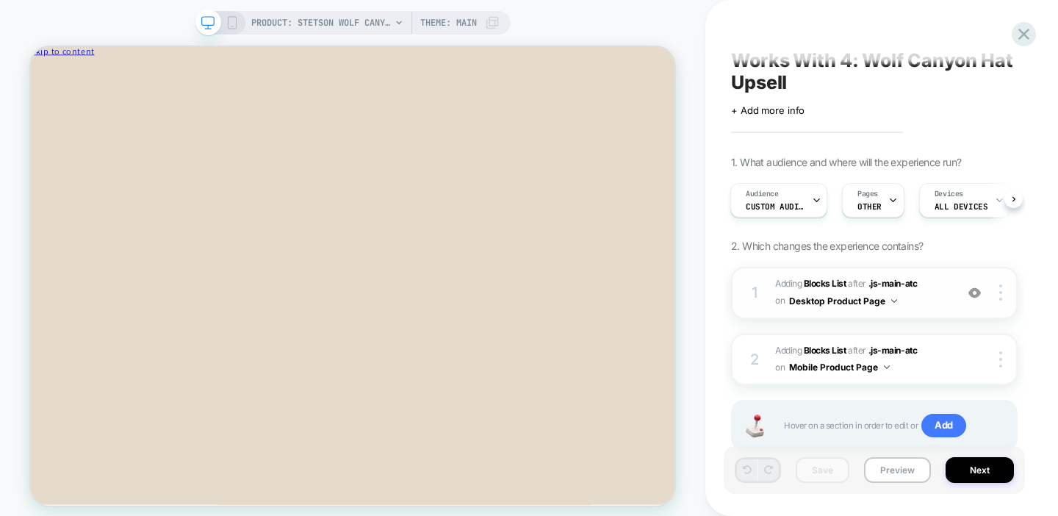
scroll to position [12, 0]
click at [962, 478] on button "Next" at bounding box center [980, 470] width 68 height 26
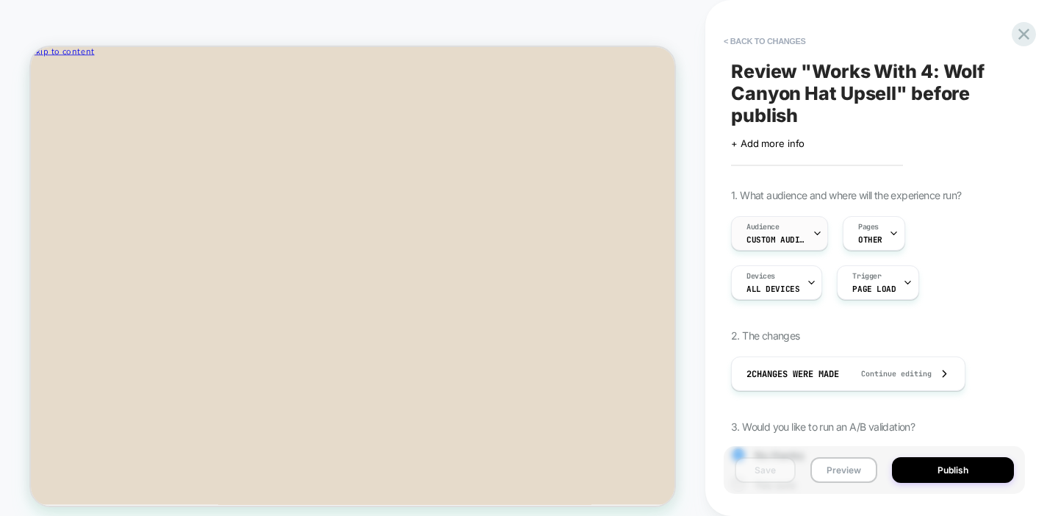
click at [773, 231] on div "Audience Custom Audience" at bounding box center [776, 233] width 88 height 33
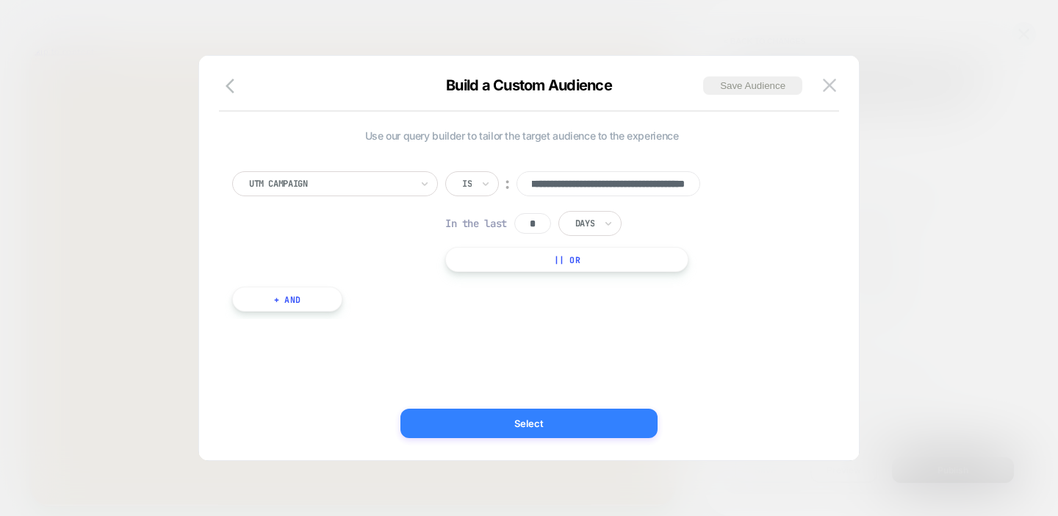
scroll to position [0, 0]
click at [591, 418] on button "Select" at bounding box center [528, 423] width 257 height 29
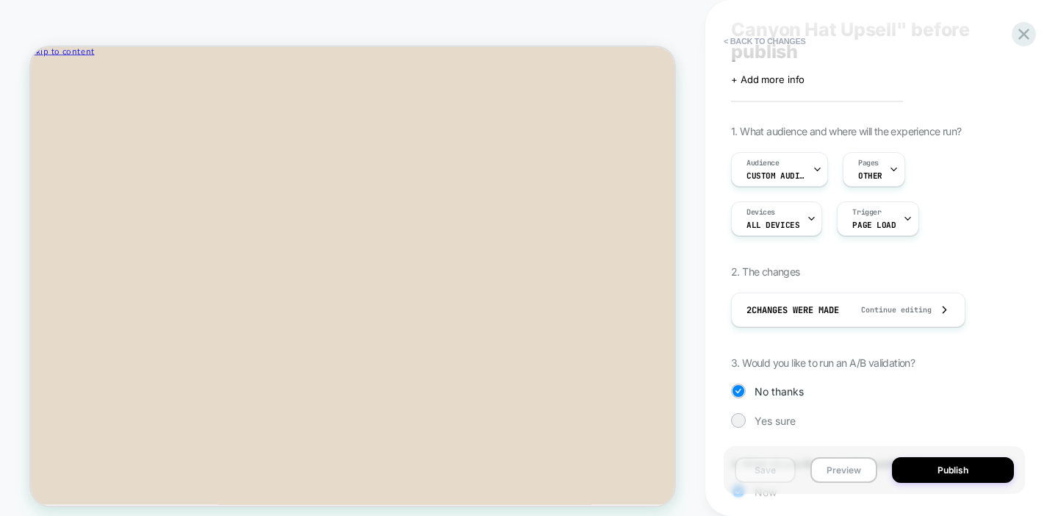
scroll to position [66, 0]
click at [951, 463] on button "Publish" at bounding box center [953, 470] width 122 height 26
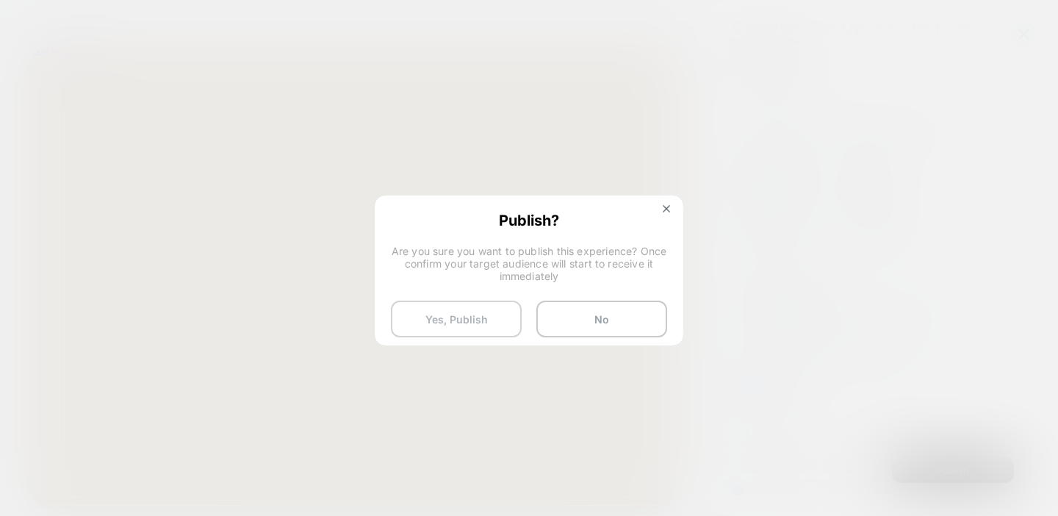
click at [456, 309] on button "Yes, Publish" at bounding box center [456, 319] width 131 height 37
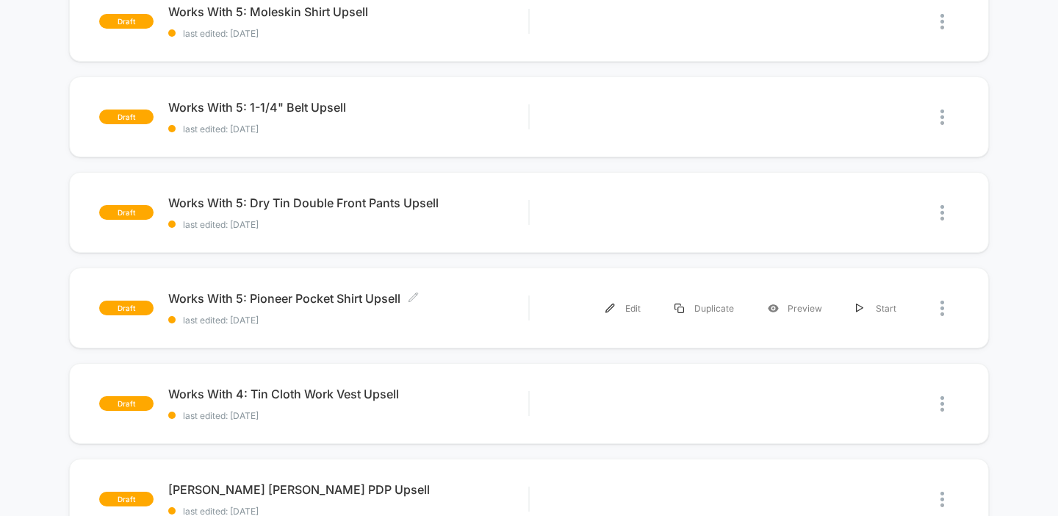
scroll to position [406, 0]
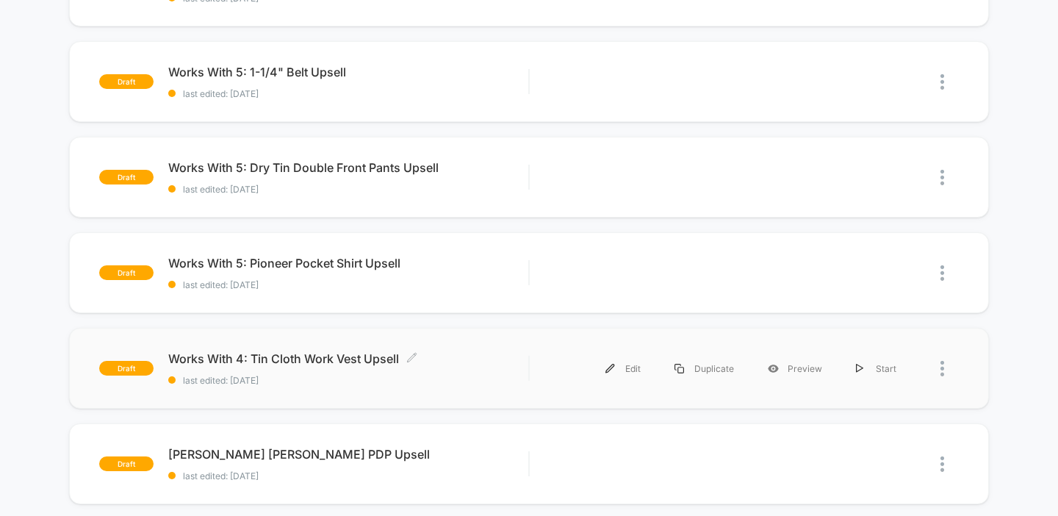
click at [447, 376] on span "last edited: [DATE]" at bounding box center [348, 380] width 361 height 11
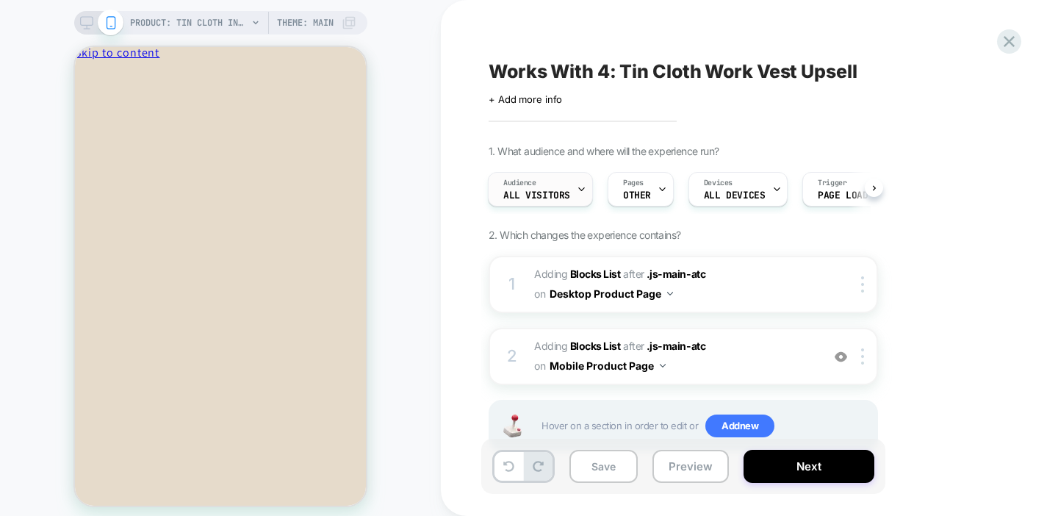
click at [549, 179] on div "Audience All Visitors" at bounding box center [537, 189] width 96 height 33
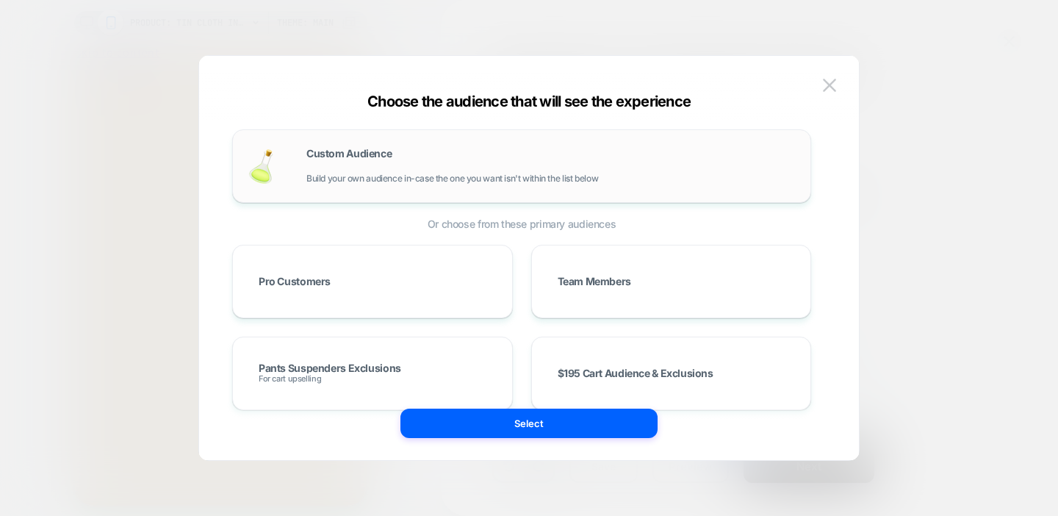
click at [406, 168] on div "Custom Audience Build your own audience in-case the one you want isn't within t…" at bounding box center [550, 165] width 489 height 35
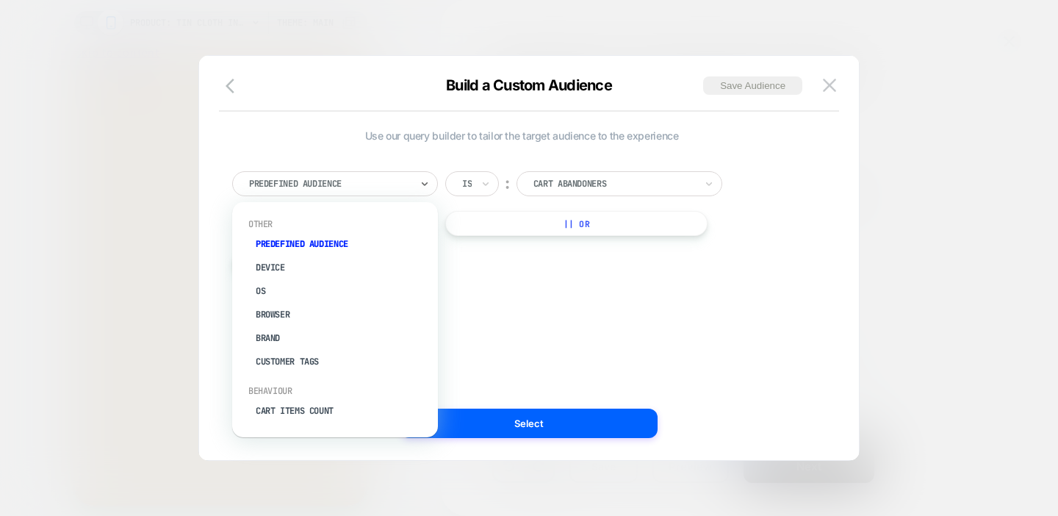
click at [397, 181] on div at bounding box center [330, 183] width 162 height 13
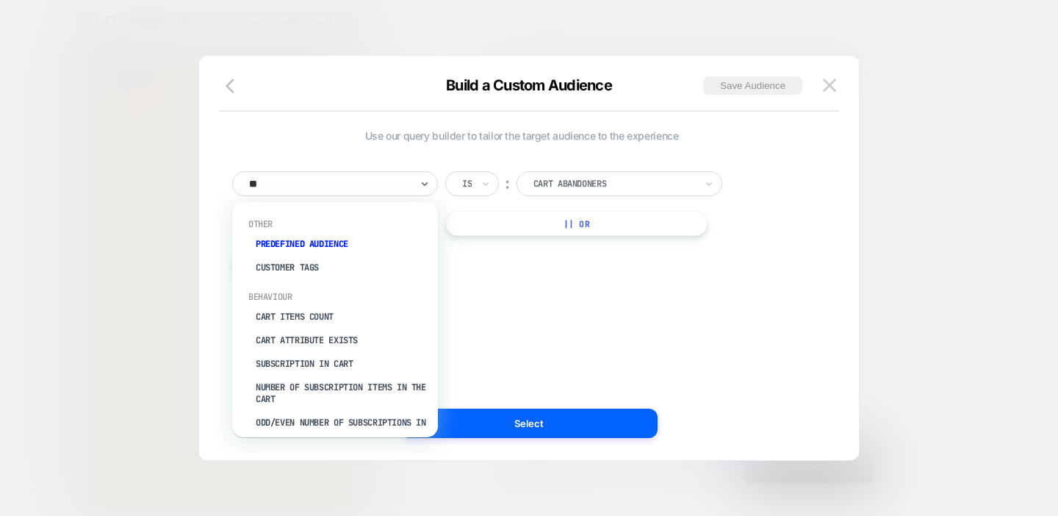
type input "***"
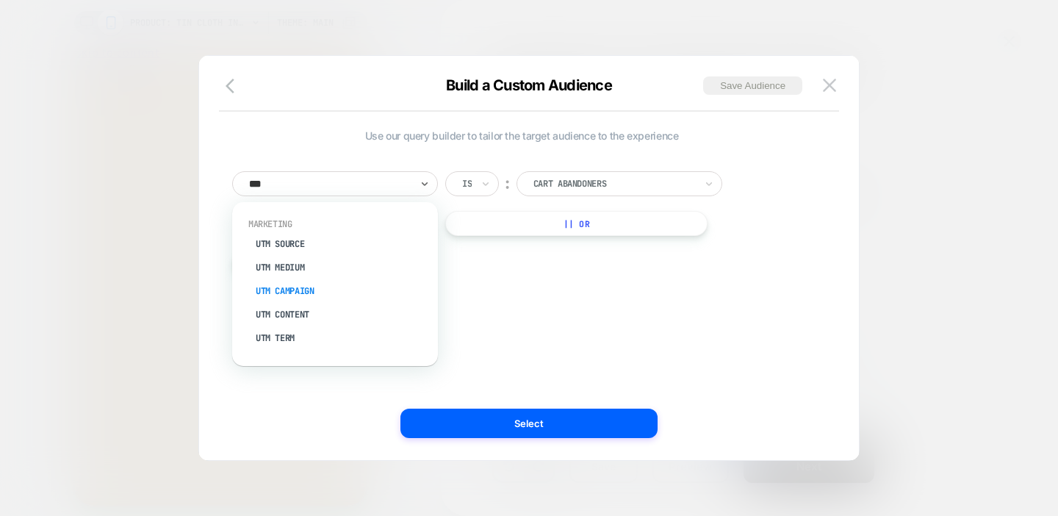
click at [305, 287] on div "UTM Campaign" at bounding box center [342, 291] width 191 height 24
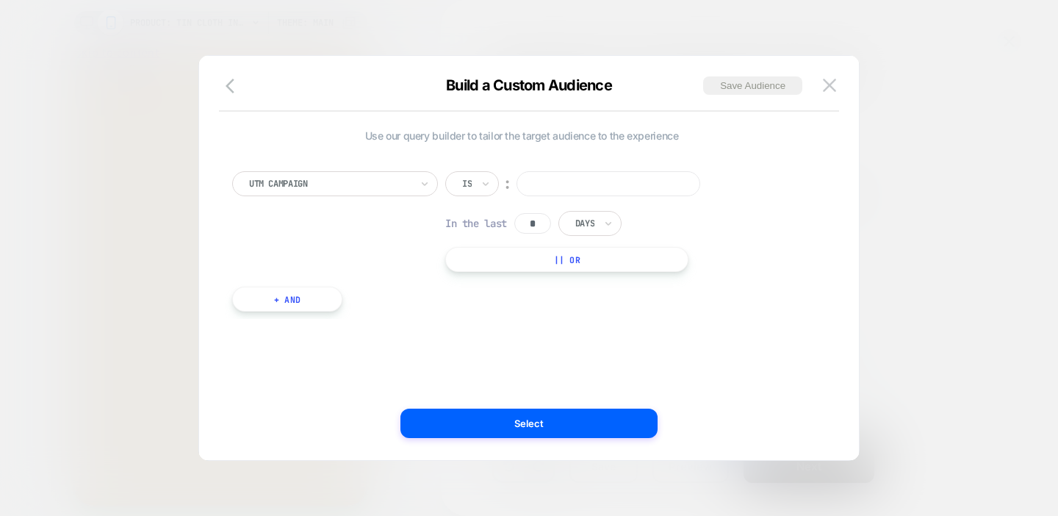
click at [609, 187] on input at bounding box center [609, 183] width 184 height 25
paste input "**********"
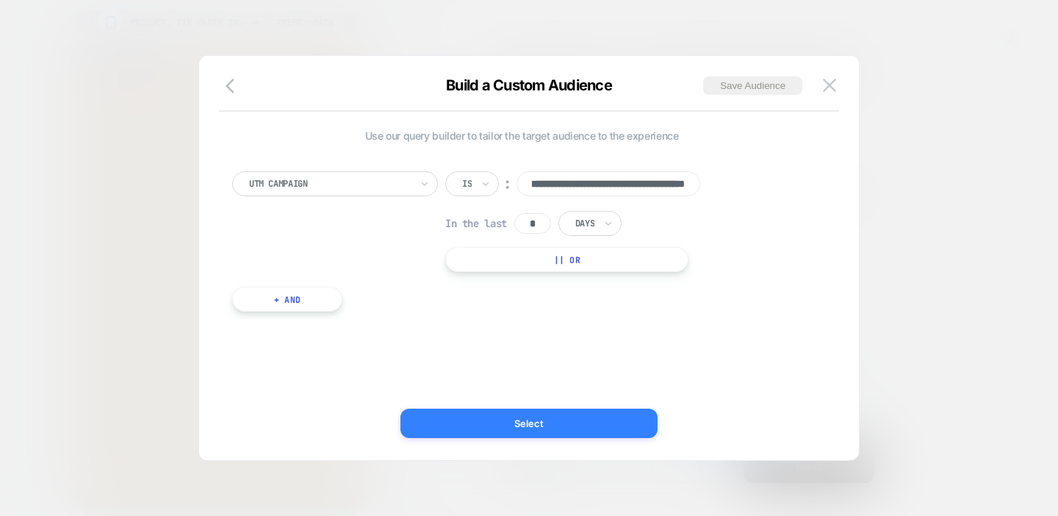
type input "**********"
click at [558, 417] on button "Select" at bounding box center [528, 423] width 257 height 29
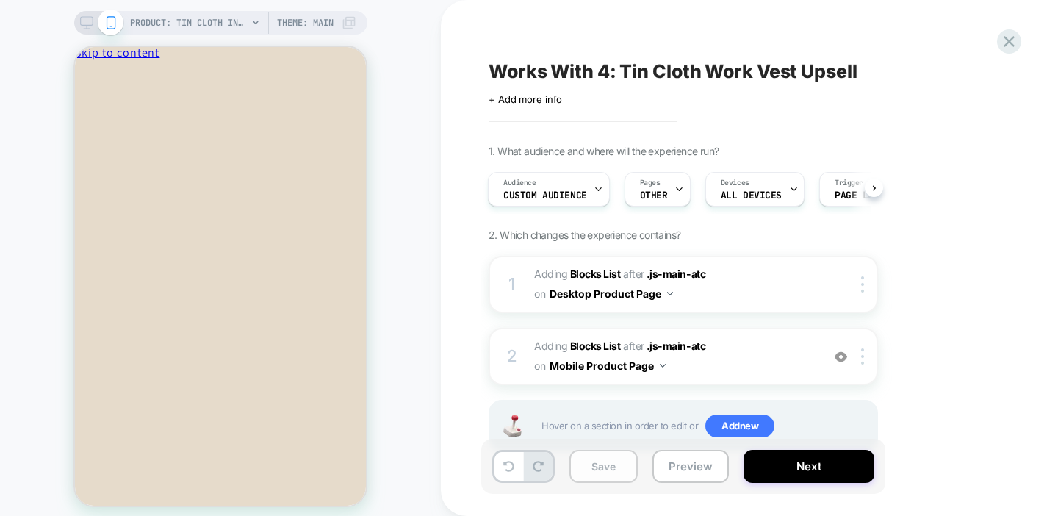
click at [589, 470] on button "Save" at bounding box center [603, 466] width 68 height 33
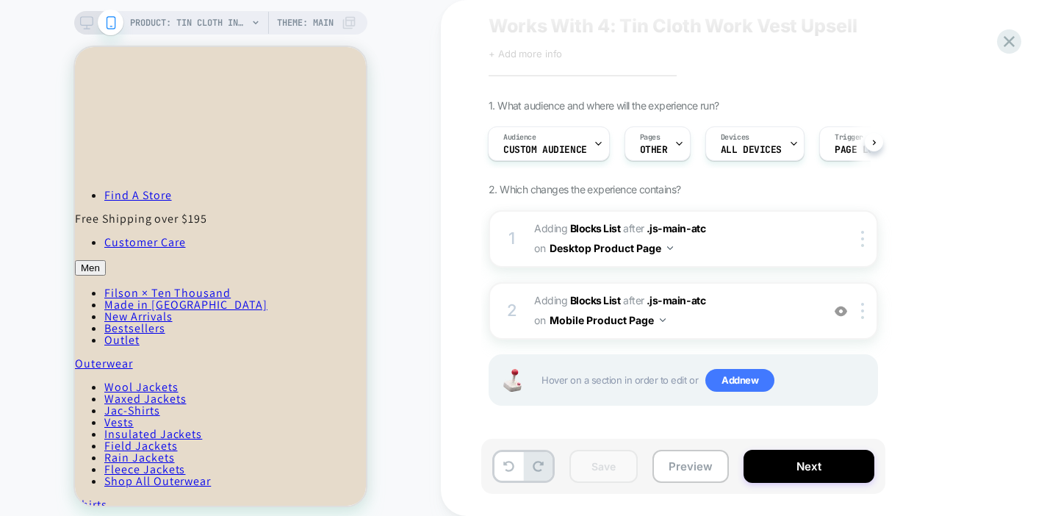
scroll to position [769, 0]
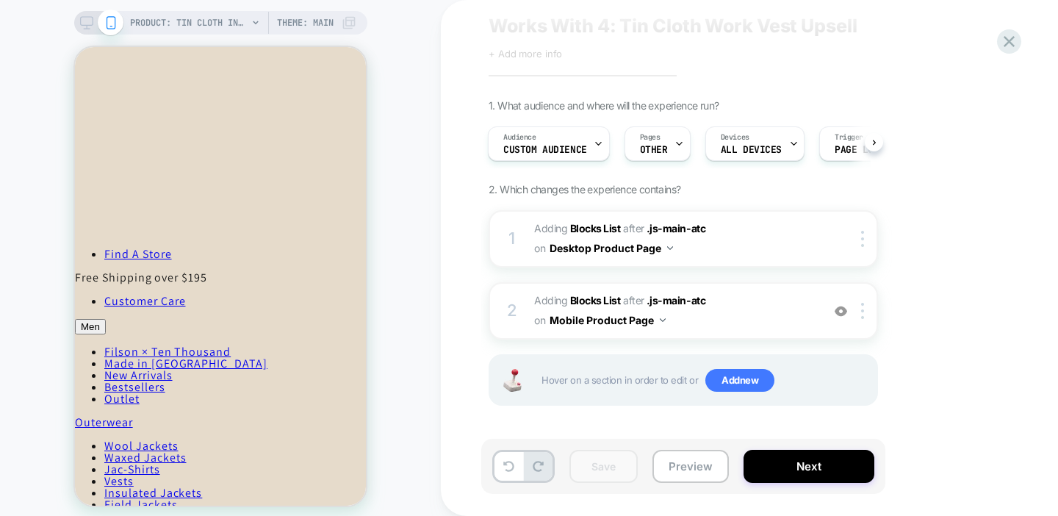
click at [91, 21] on rect at bounding box center [86, 21] width 12 height 8
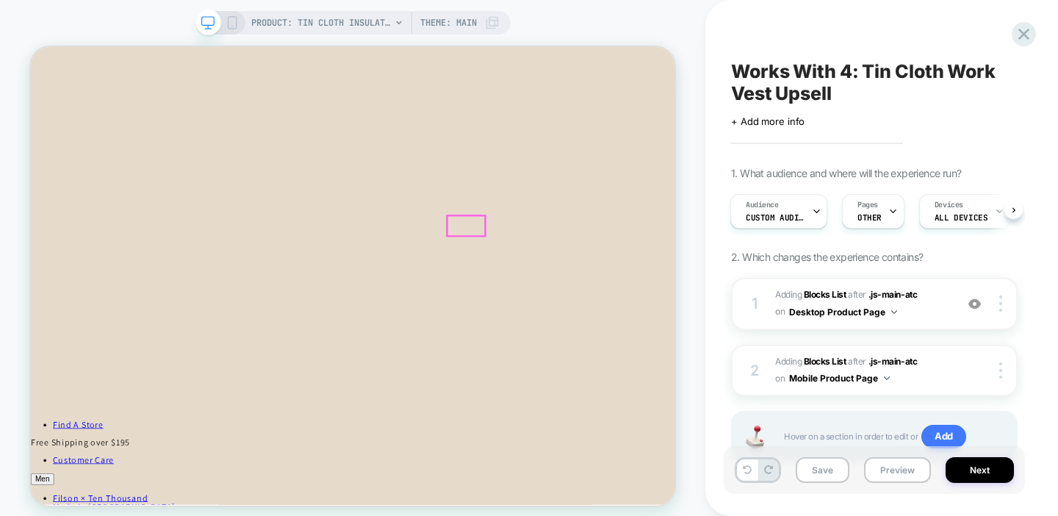
scroll to position [1130, 0]
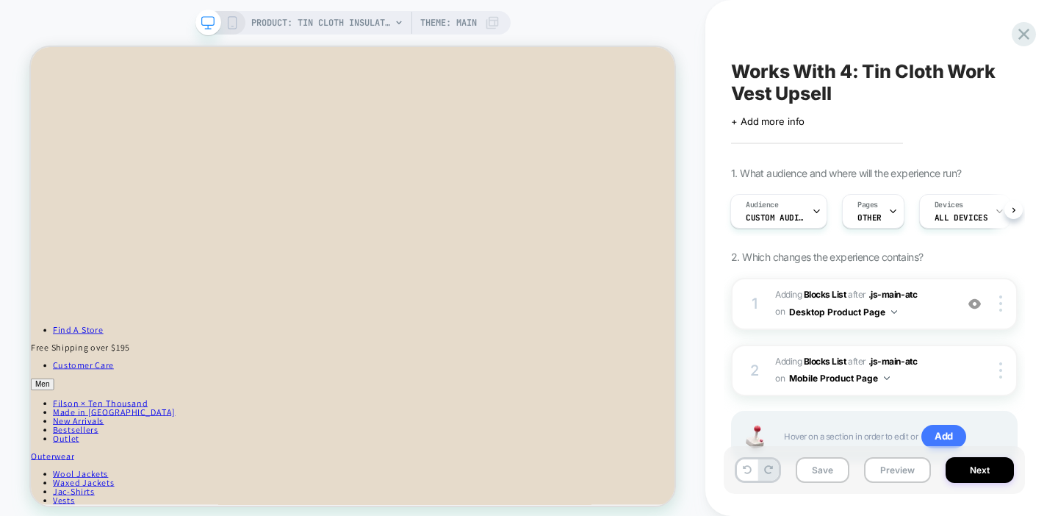
click at [234, 26] on icon at bounding box center [232, 22] width 13 height 13
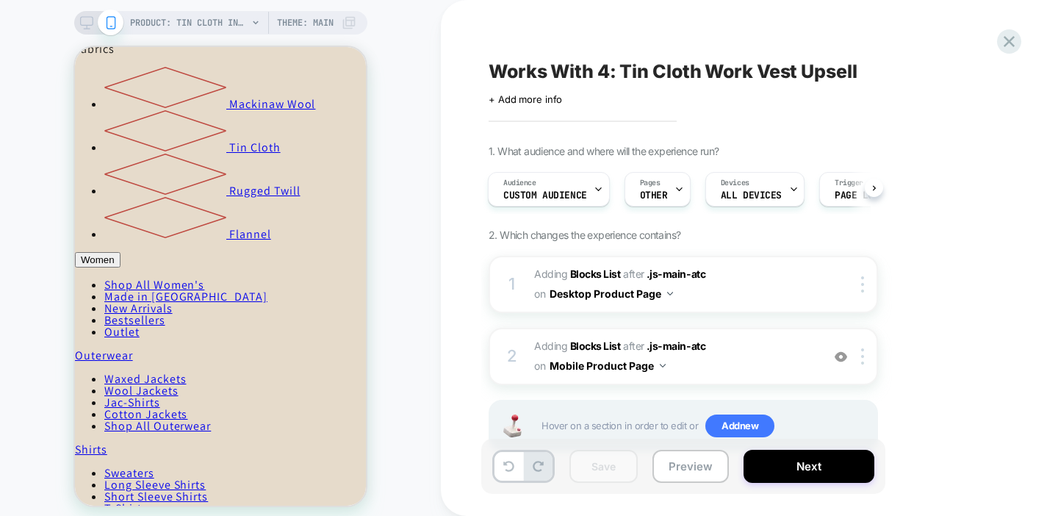
scroll to position [1415, 0]
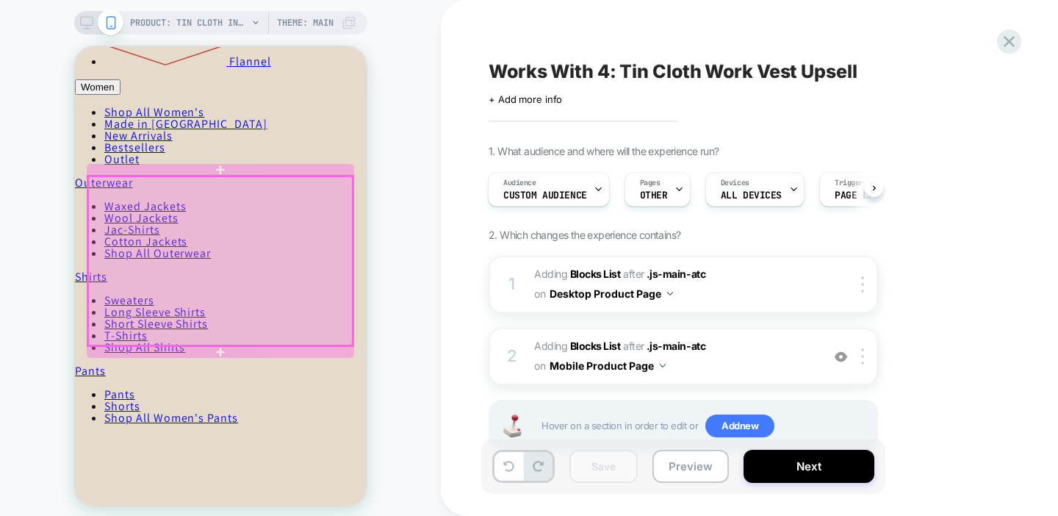
click at [230, 217] on div at bounding box center [220, 260] width 265 height 169
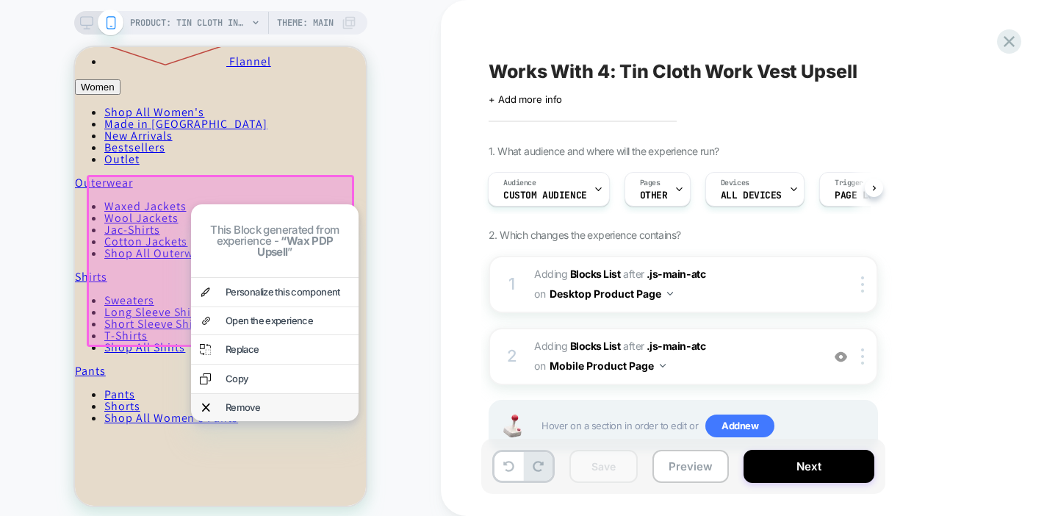
click at [226, 412] on div "Remove" at bounding box center [288, 408] width 124 height 10
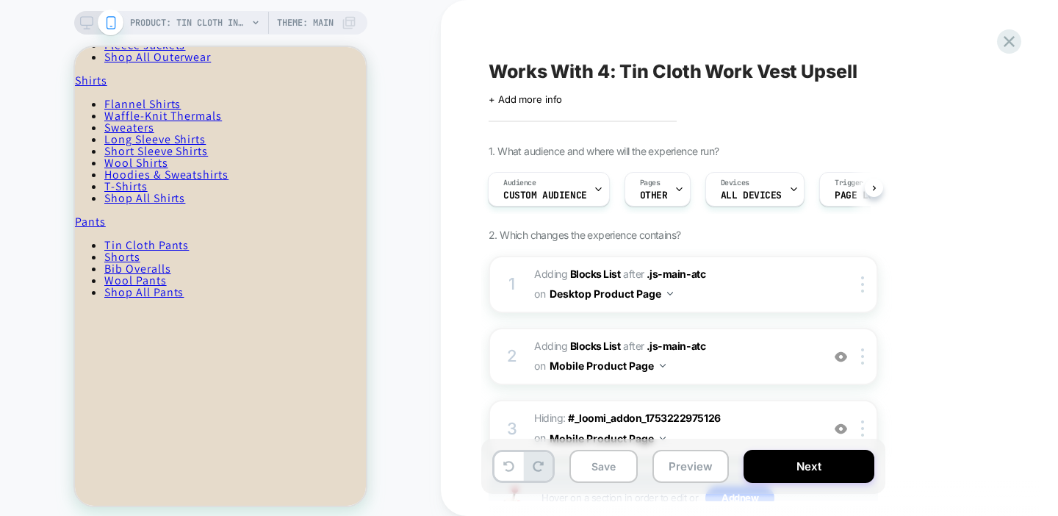
scroll to position [212, 0]
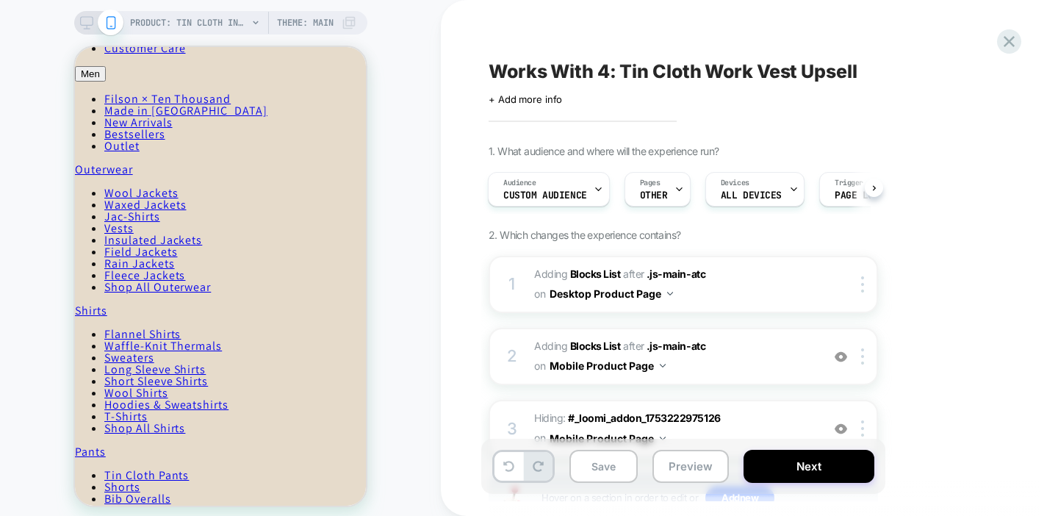
drag, startPoint x: 87, startPoint y: 22, endPoint x: 138, endPoint y: 27, distance: 51.7
click at [87, 22] on icon at bounding box center [86, 22] width 13 height 13
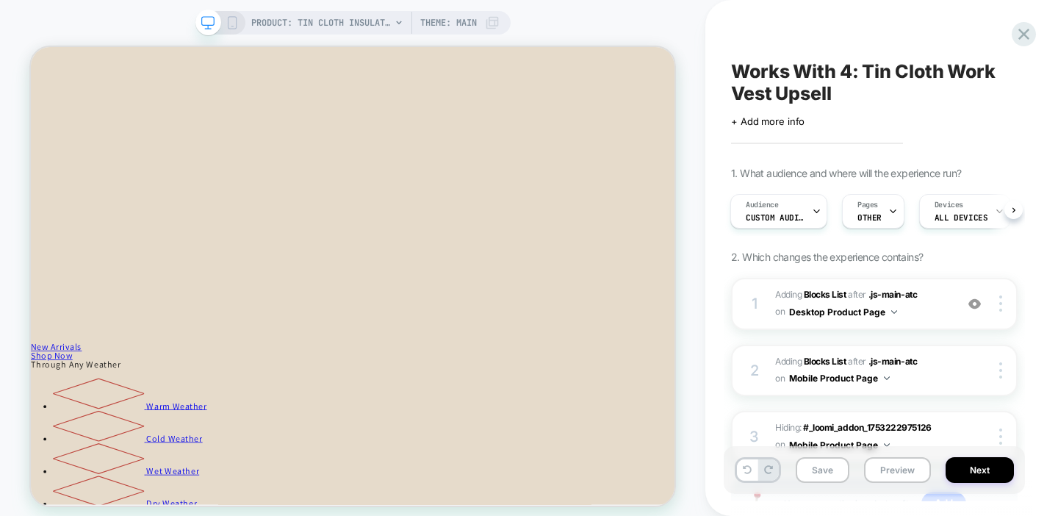
scroll to position [1358, 0]
click at [820, 475] on button "Save" at bounding box center [823, 470] width 54 height 26
click at [790, 220] on span "Custom Audience" at bounding box center [775, 217] width 59 height 10
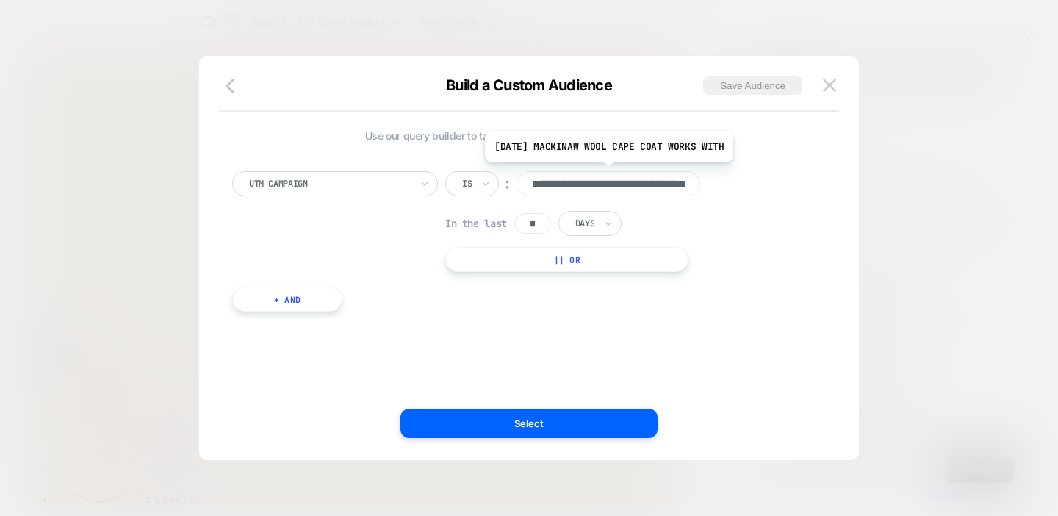
scroll to position [0, 107]
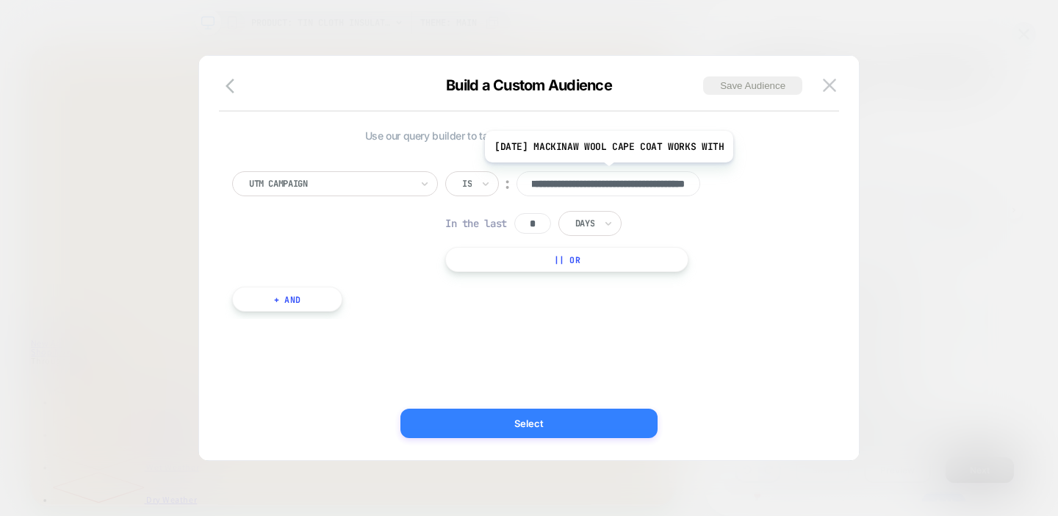
click at [497, 420] on button "Select" at bounding box center [528, 423] width 257 height 29
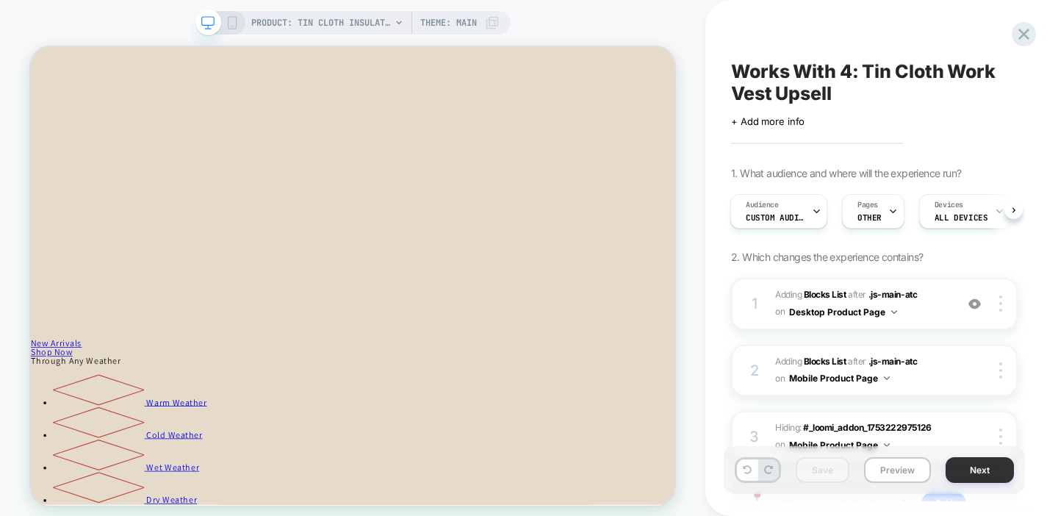
click at [959, 466] on button "Next" at bounding box center [980, 470] width 68 height 26
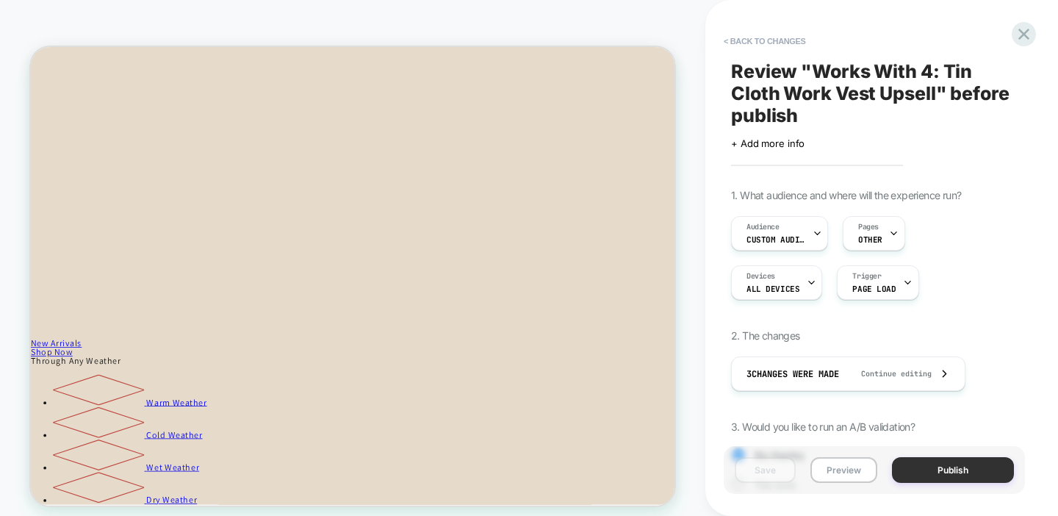
click at [956, 472] on button "Publish" at bounding box center [953, 470] width 122 height 26
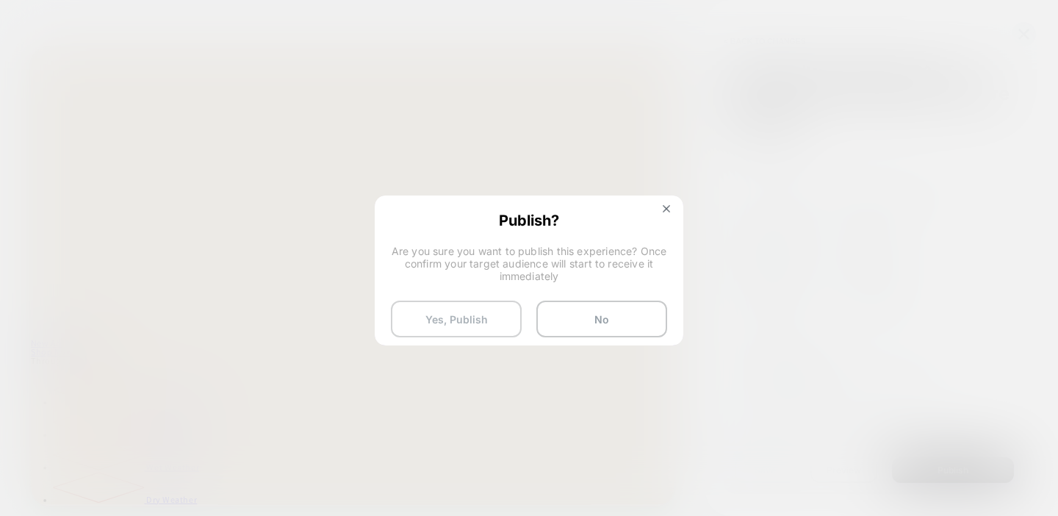
click at [445, 320] on button "Yes, Publish" at bounding box center [456, 319] width 131 height 37
